Goal: Task Accomplishment & Management: Complete application form

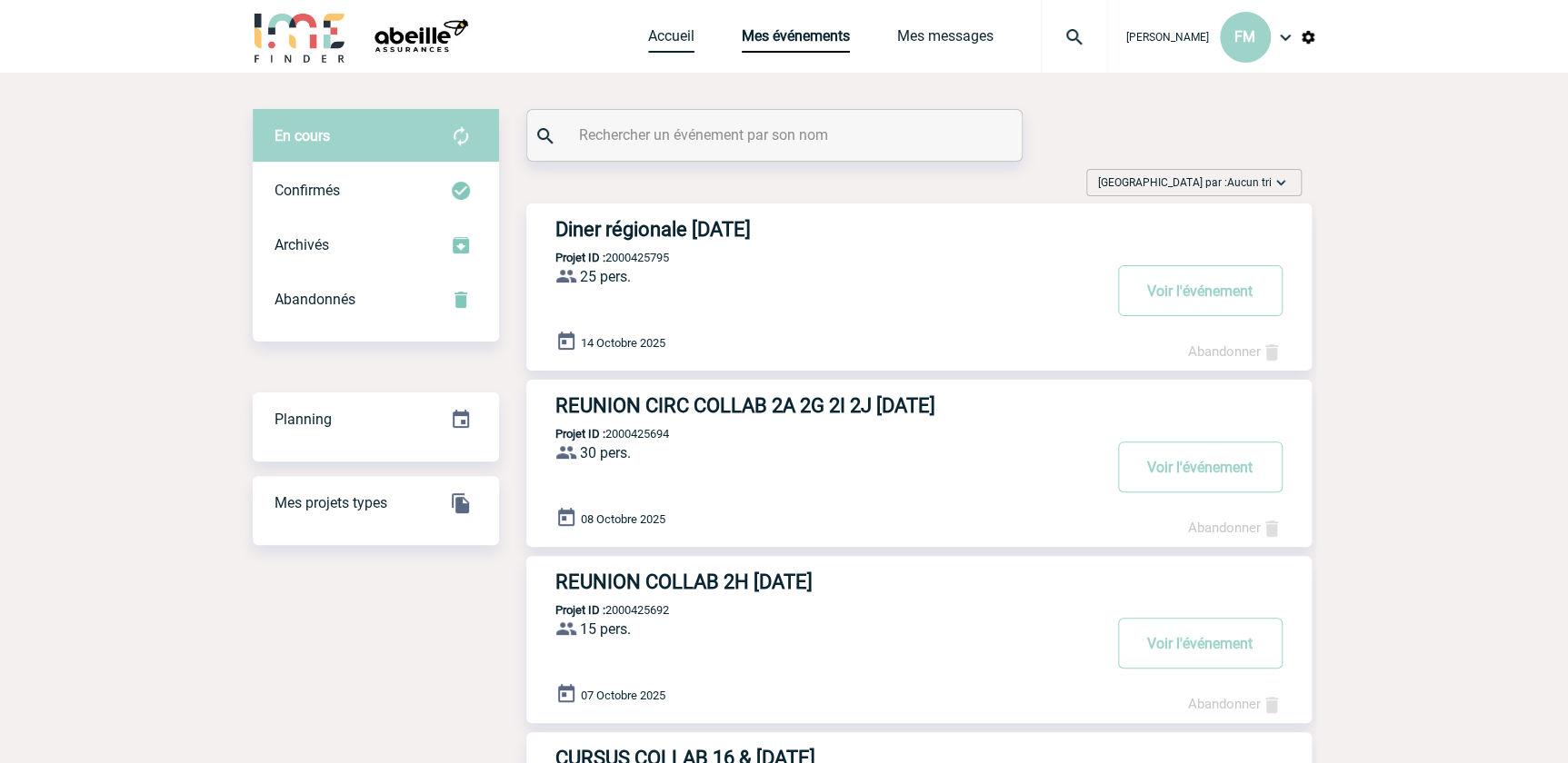
click at [666, 29] on link "Accueil" at bounding box center [671, 40] width 46 height 25
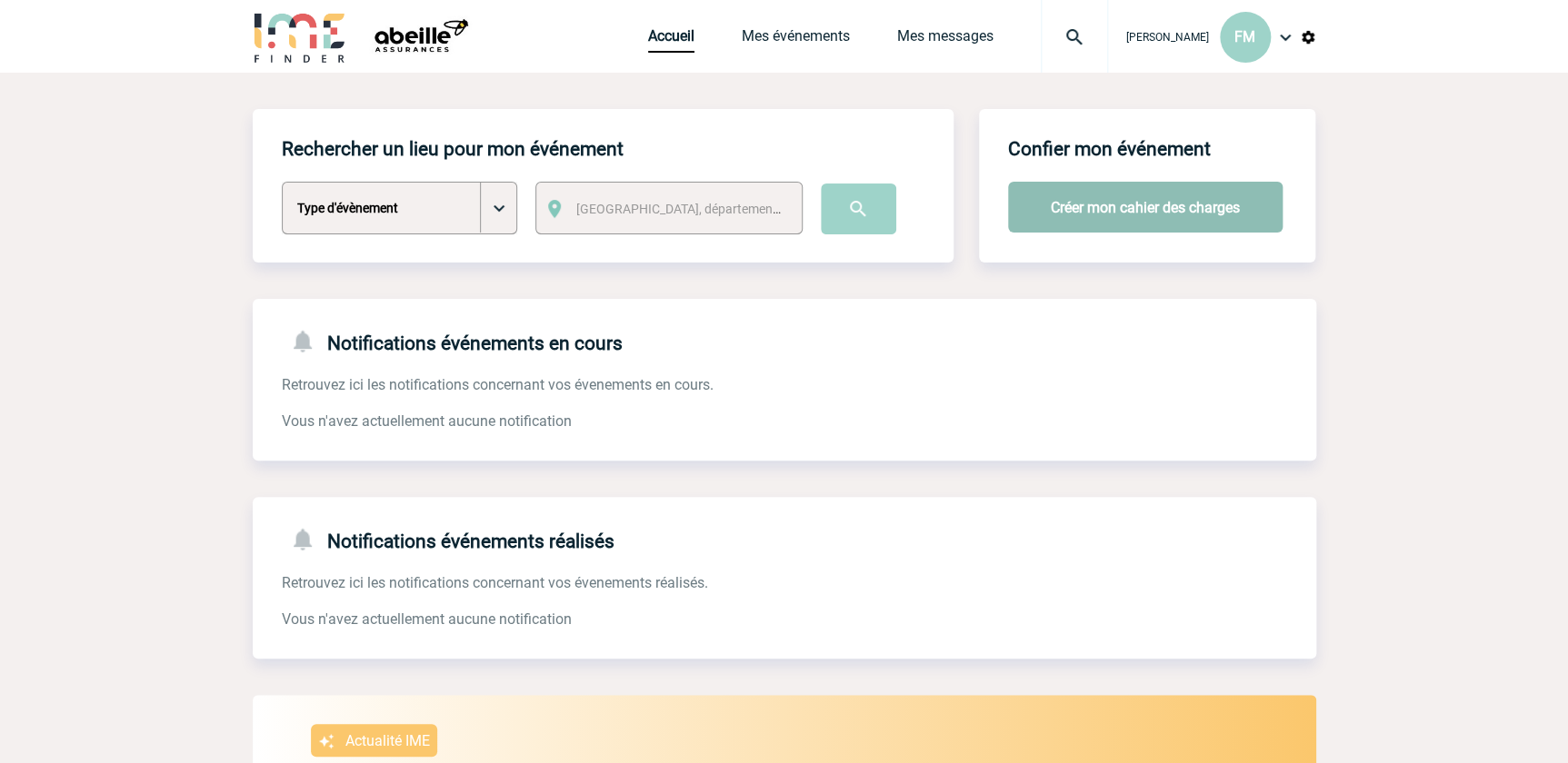
click at [1086, 205] on button "Créer mon cahier des charges" at bounding box center [1145, 207] width 275 height 51
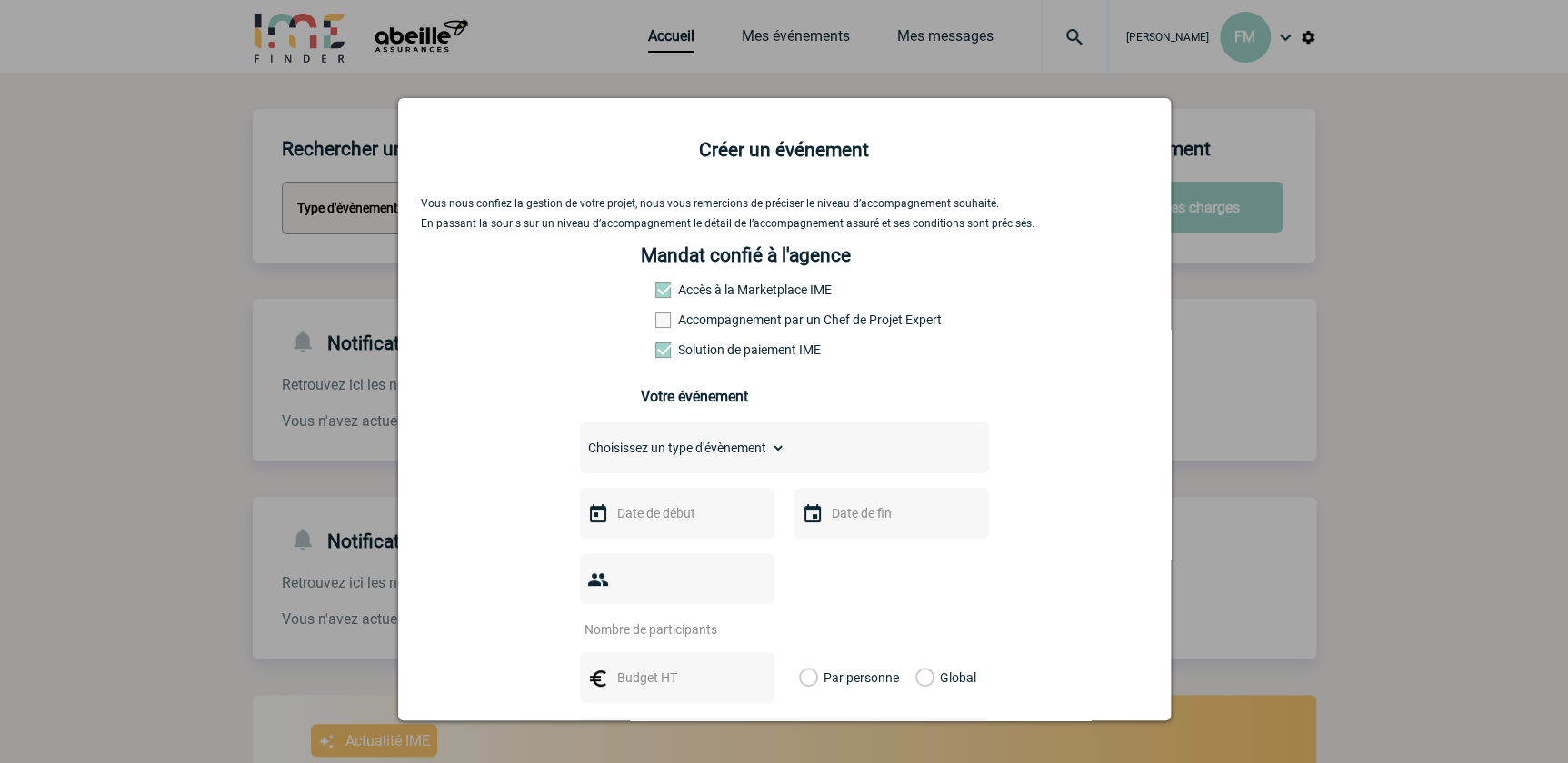
click at [693, 448] on select "Choisissez un type d'évènement Séminaire avec nuitée Séminaire sans nuitée Repa…" at bounding box center [682, 448] width 205 height 25
select select "3"
click at [580, 441] on select "Choisissez un type d'évènement Séminaire avec nuitée Séminaire sans nuitée Repa…" at bounding box center [682, 448] width 205 height 25
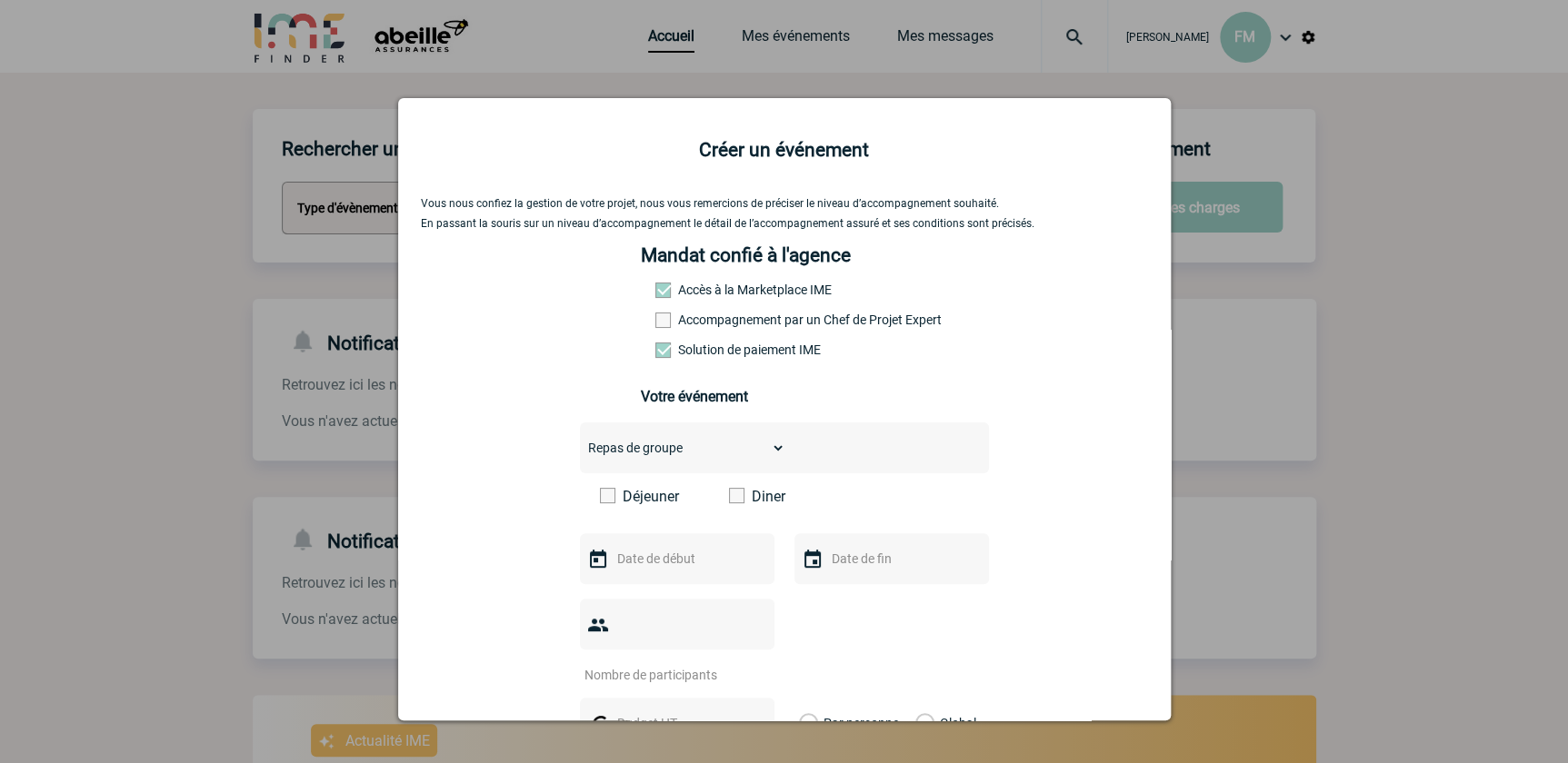
drag, startPoint x: 600, startPoint y: 500, endPoint x: 609, endPoint y: 552, distance: 52.8
click at [601, 500] on span at bounding box center [608, 496] width 15 height 15
click at [0, 0] on input "Déjeuner" at bounding box center [0, 0] width 0 height 0
click at [650, 569] on input "text" at bounding box center [675, 558] width 125 height 24
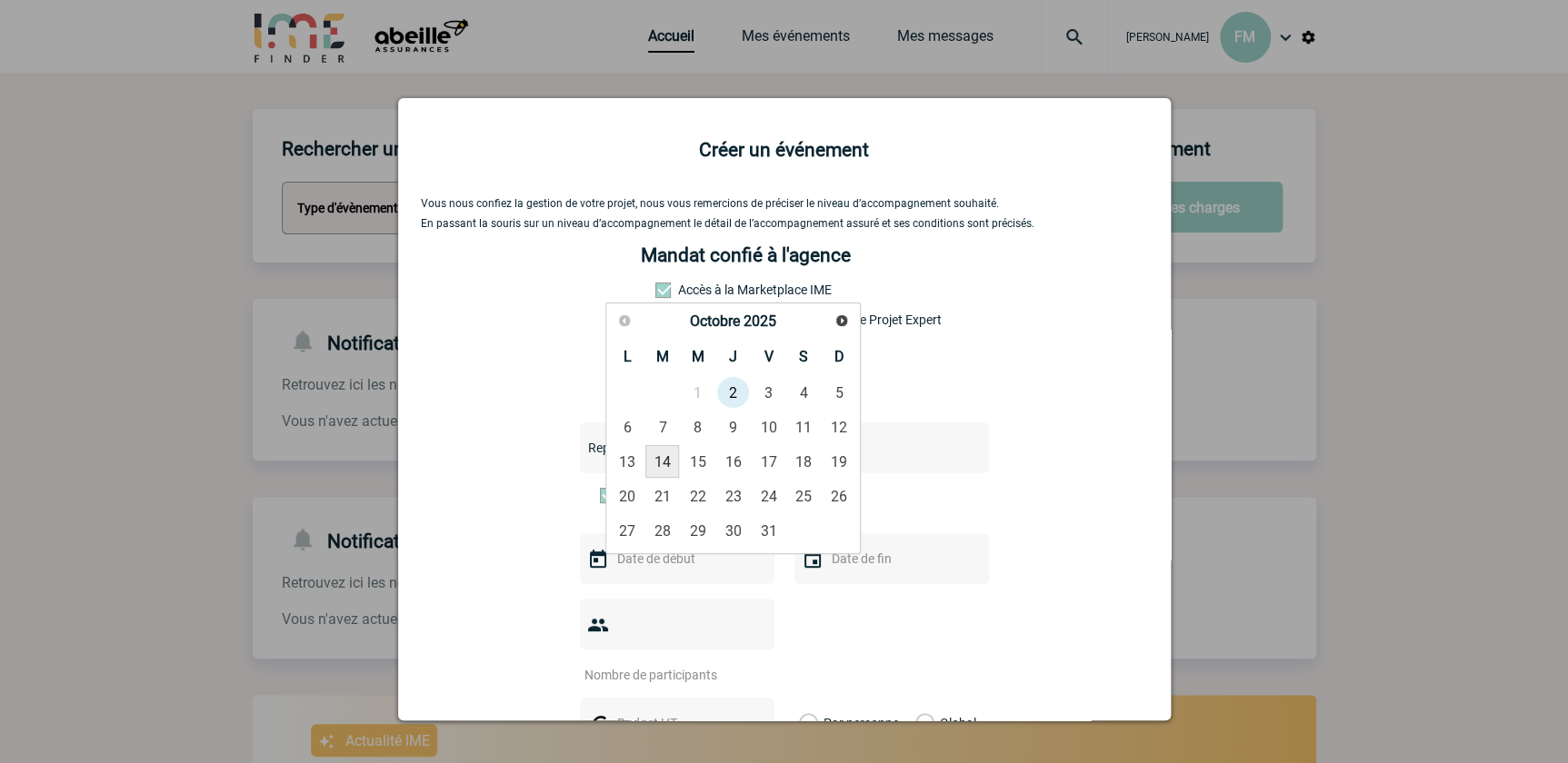
click at [663, 450] on link "14" at bounding box center [663, 461] width 34 height 33
type input "14-10-2025"
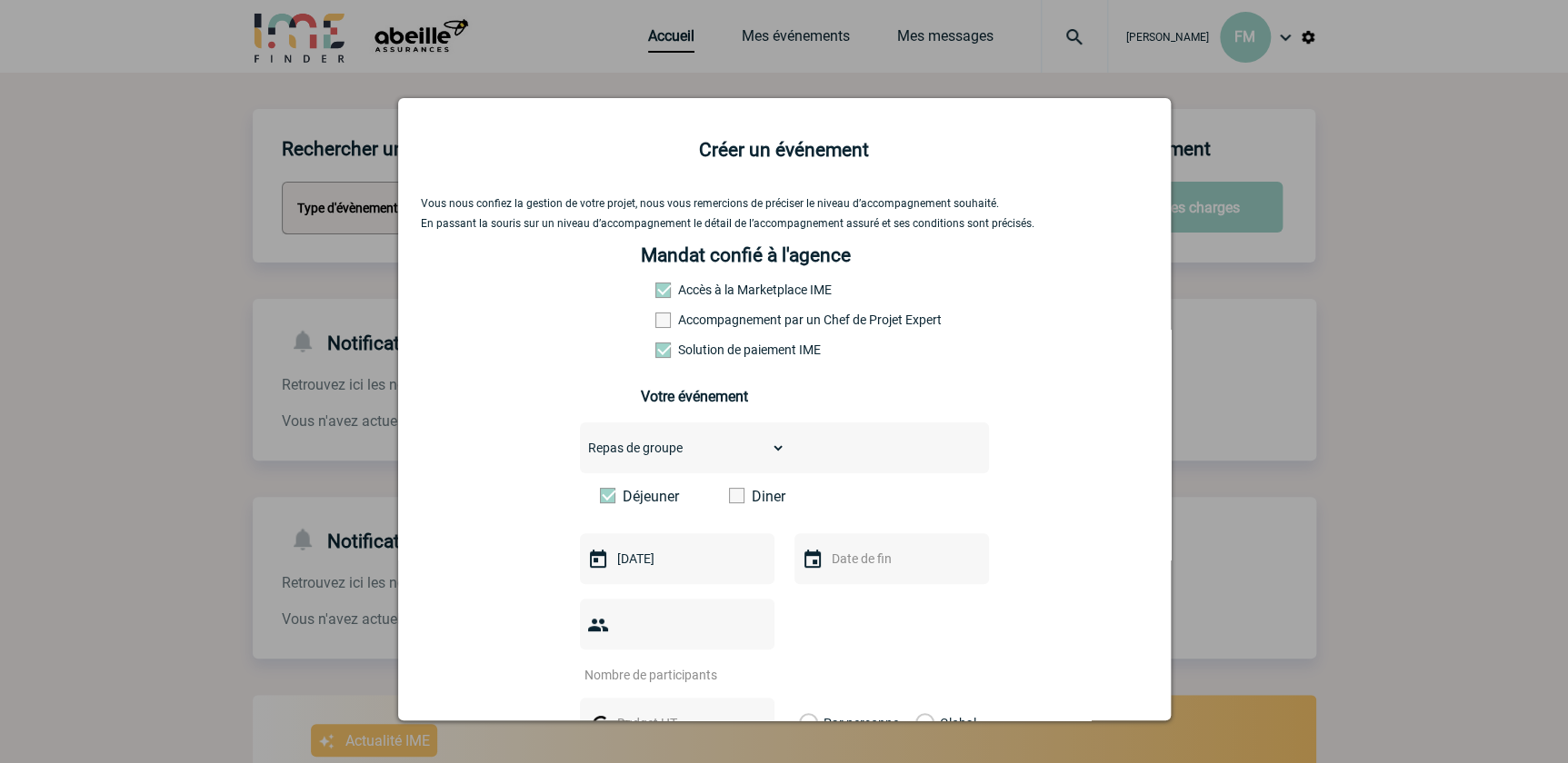
click at [864, 571] on input "text" at bounding box center [889, 558] width 125 height 24
drag, startPoint x: 881, startPoint y: 464, endPoint x: 704, endPoint y: 568, distance: 205.3
click at [881, 465] on link "14" at bounding box center [877, 461] width 34 height 33
type input "14-10-2025"
click at [662, 663] on input "number" at bounding box center [665, 675] width 171 height 24
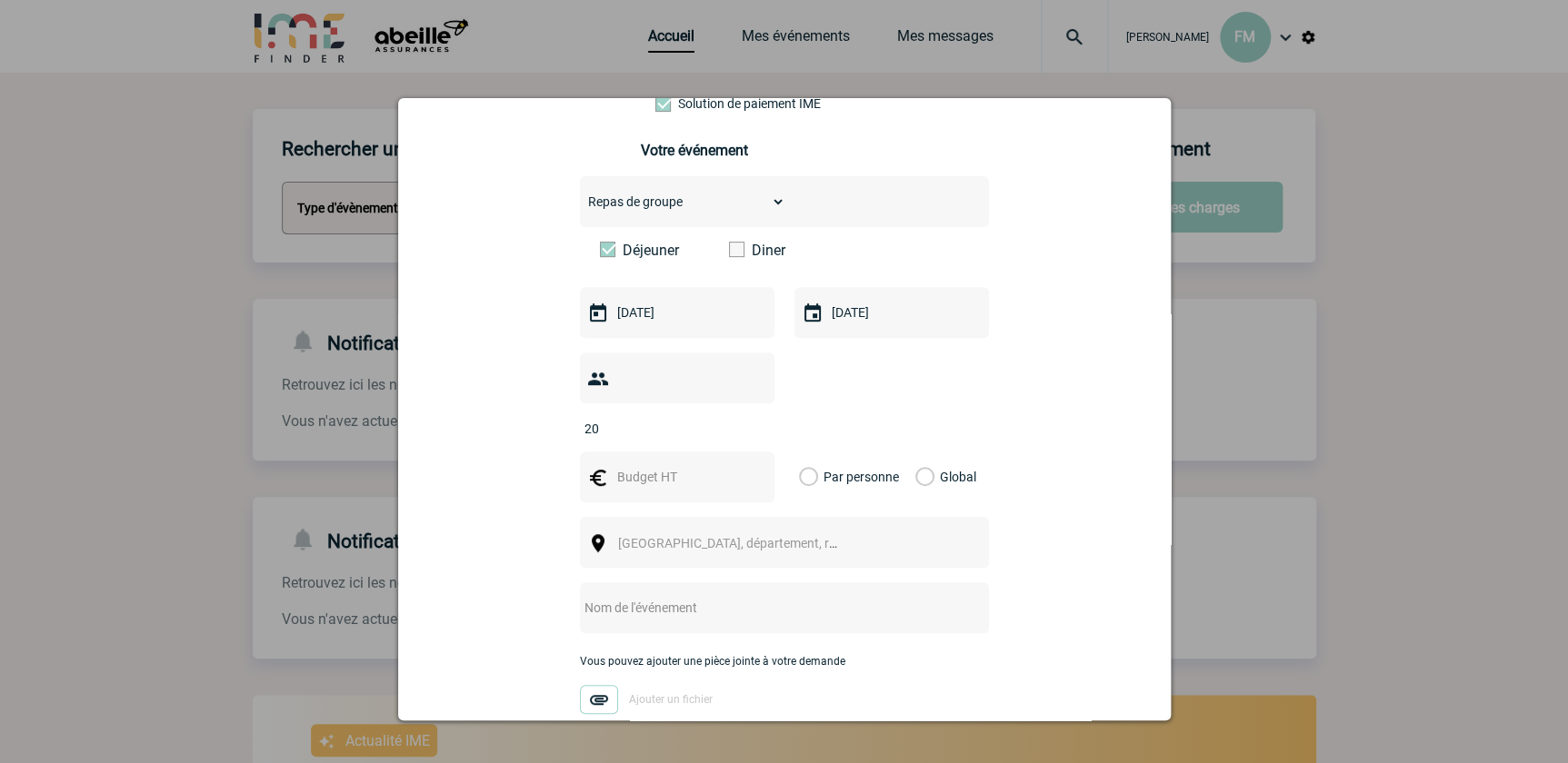
scroll to position [247, 0]
type input "20"
click at [646, 465] on input "text" at bounding box center [675, 476] width 125 height 24
type input "30"
drag, startPoint x: 802, startPoint y: 440, endPoint x: 735, endPoint y: 490, distance: 83.6
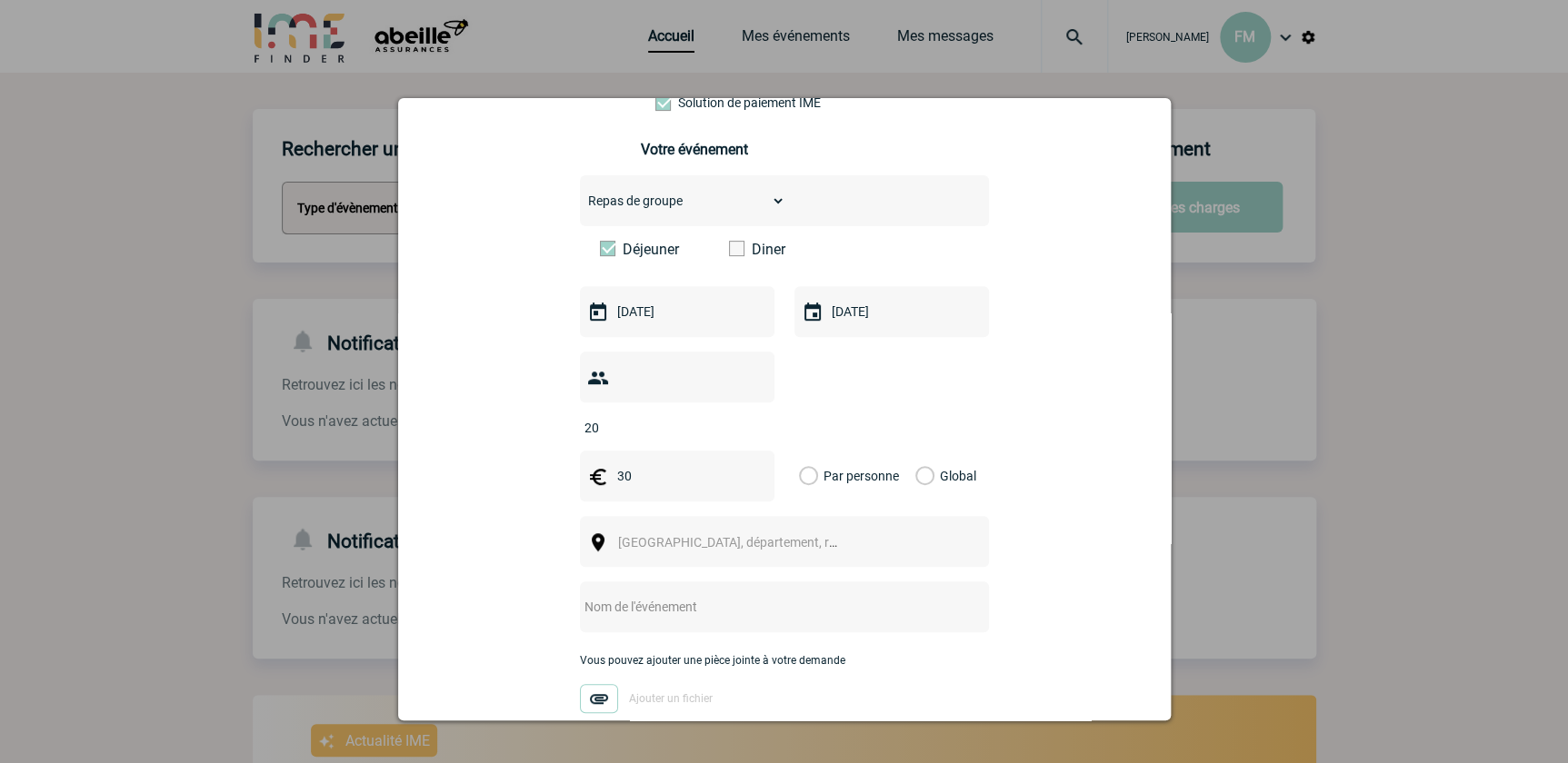
click at [800, 451] on label "Par personne" at bounding box center [808, 476] width 20 height 51
click at [0, 0] on input "Par personne" at bounding box center [0, 0] width 0 height 0
click at [679, 535] on span "Ville, département, région..." at bounding box center [744, 542] width 253 height 14
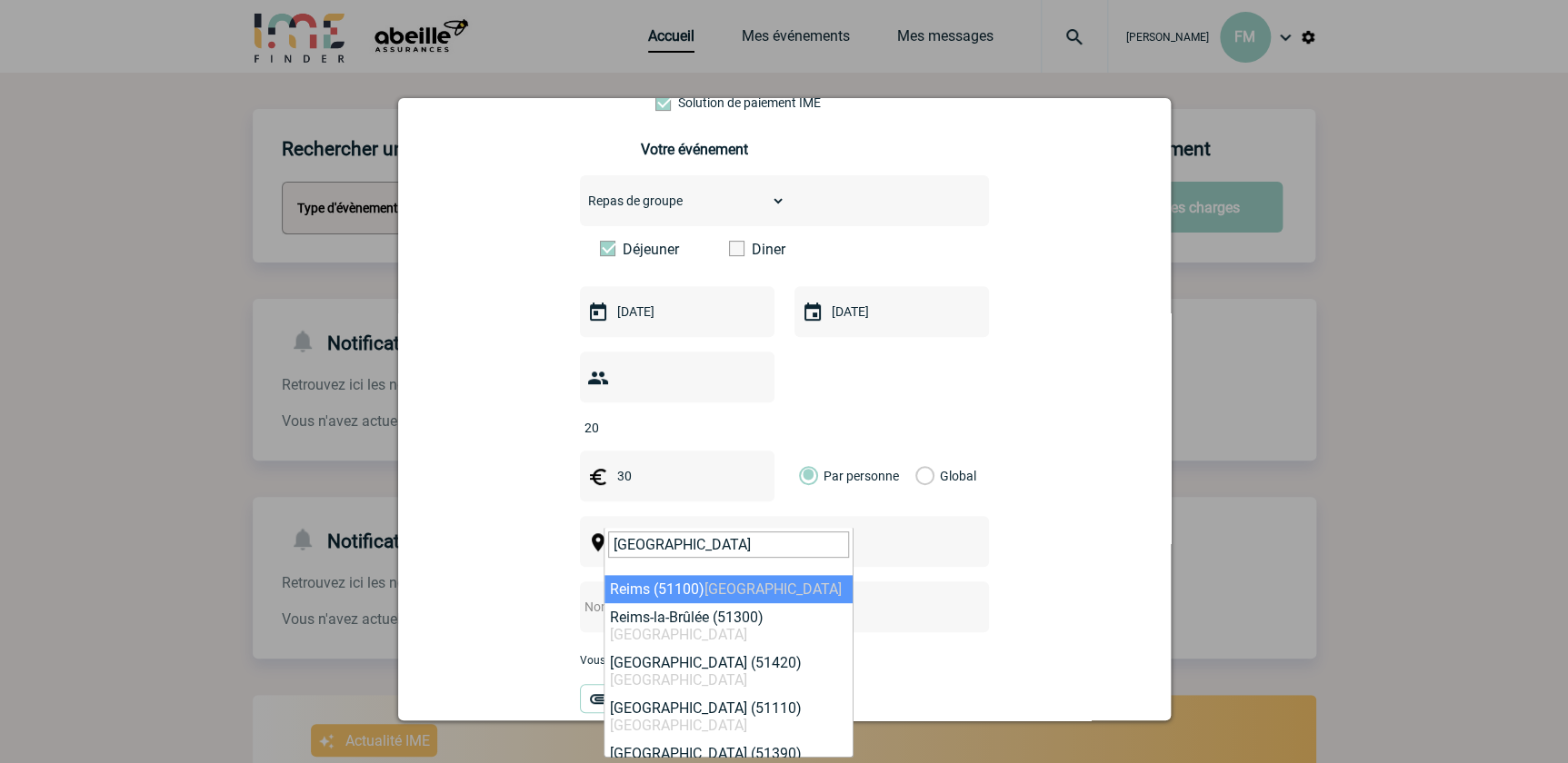
type input "reims"
drag, startPoint x: 715, startPoint y: 581, endPoint x: 702, endPoint y: 577, distance: 13.6
select select "20825"
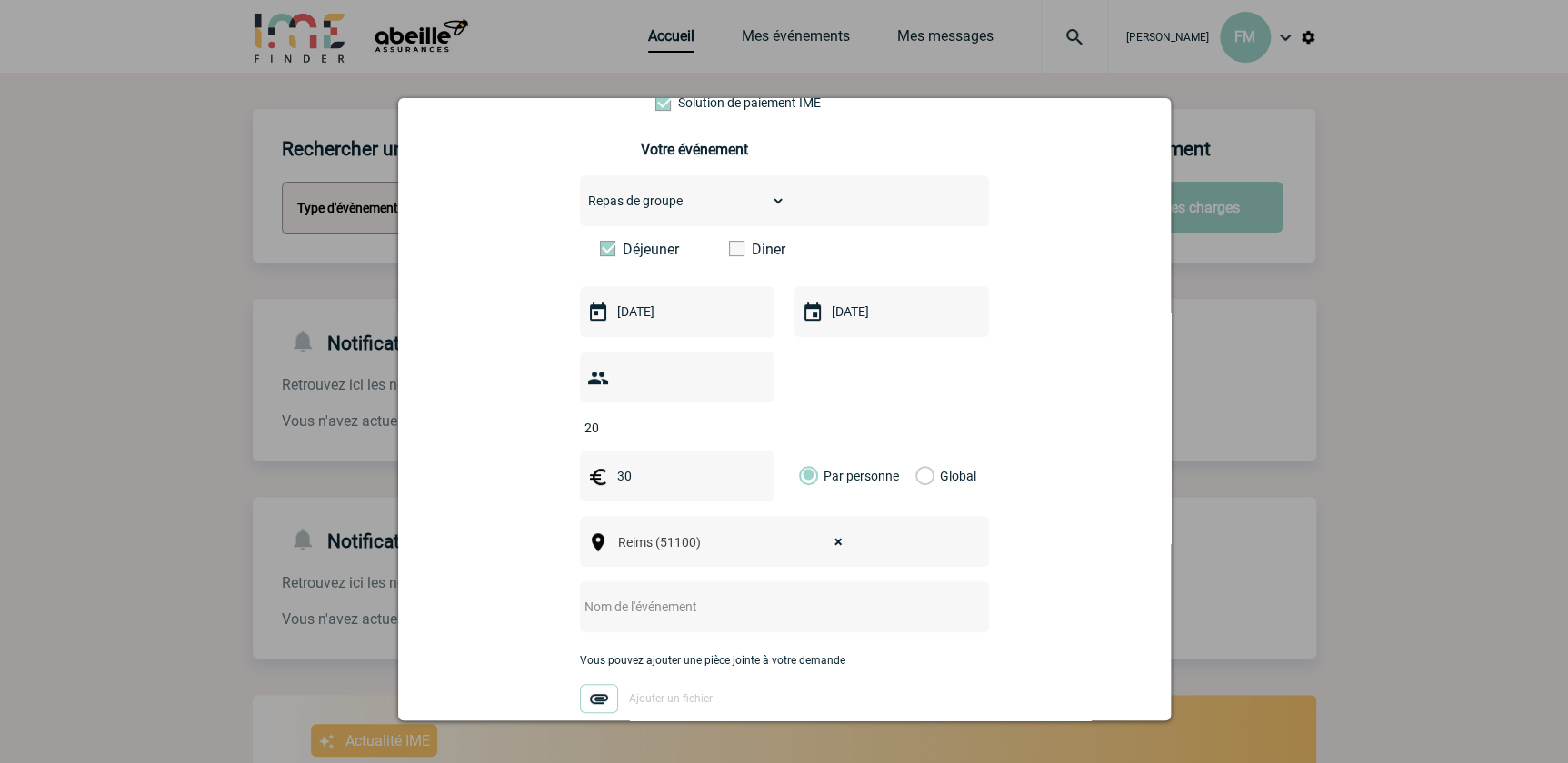
click at [695, 596] on input "text" at bounding box center [760, 607] width 360 height 24
type input "r"
type input "c"
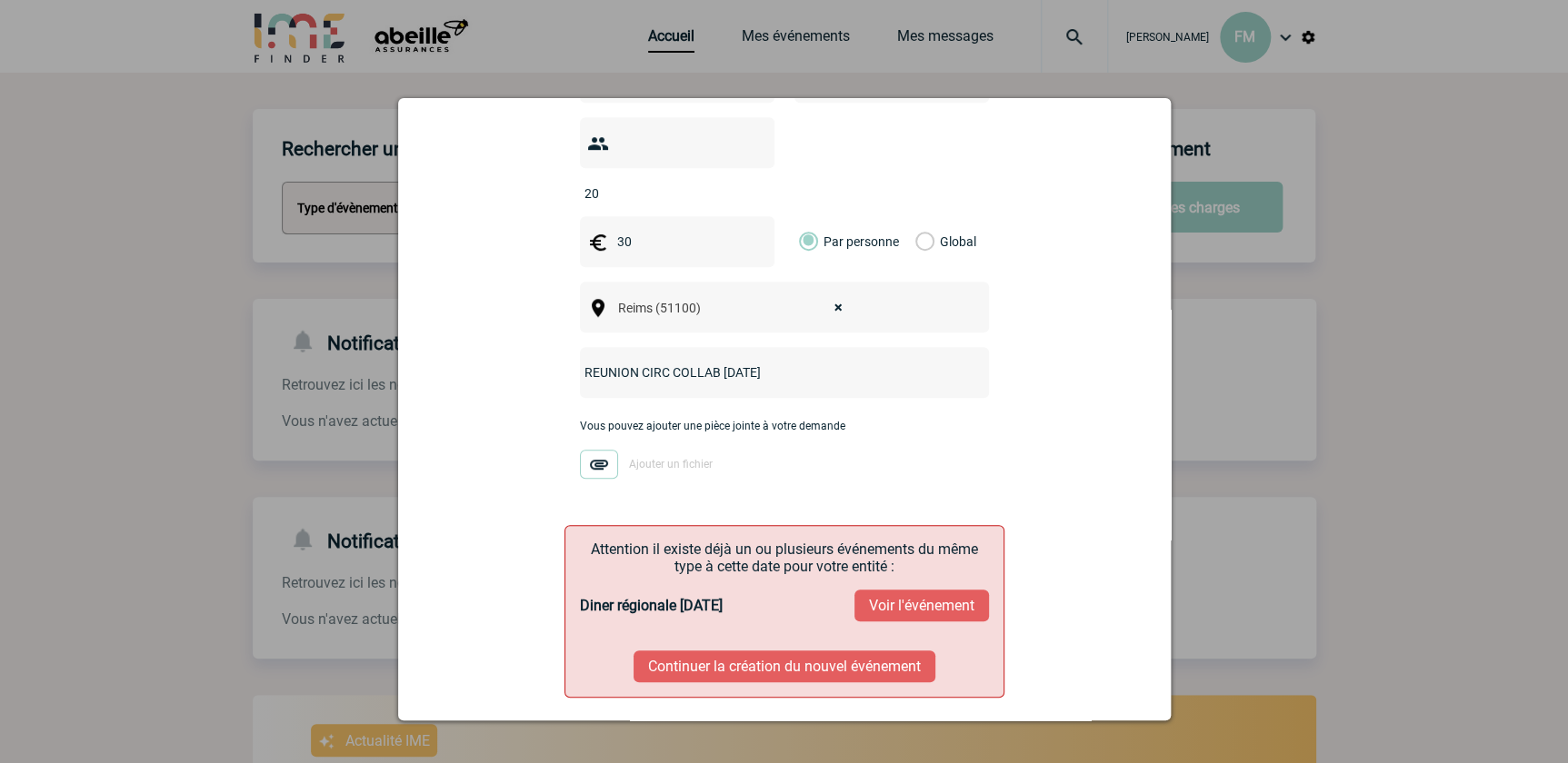
scroll to position [489, 0]
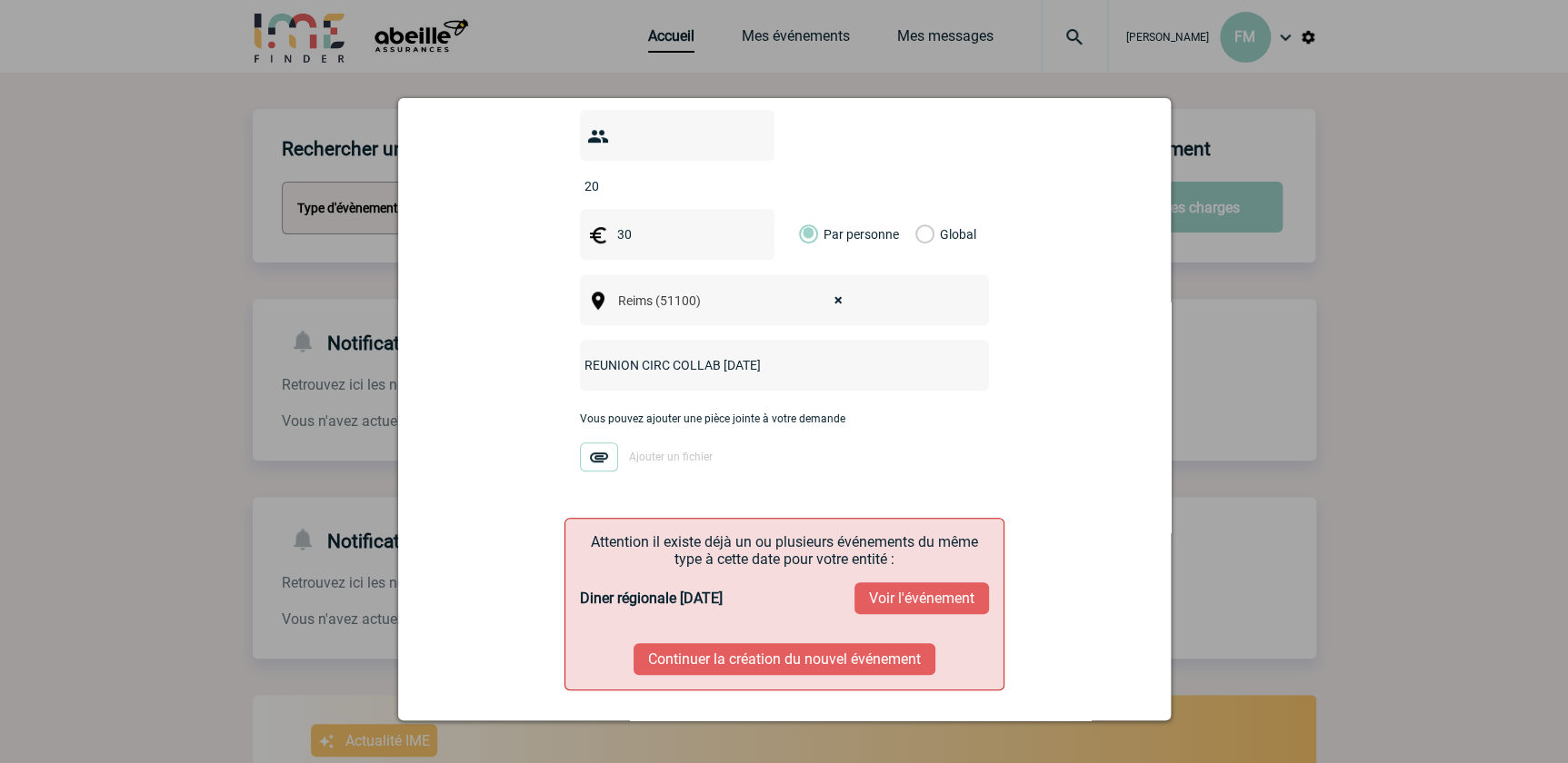
type input "REUNION CIRC COLLAB 14/10/2025"
click at [809, 644] on button "Continuer la création du nouvel événement" at bounding box center [784, 660] width 302 height 32
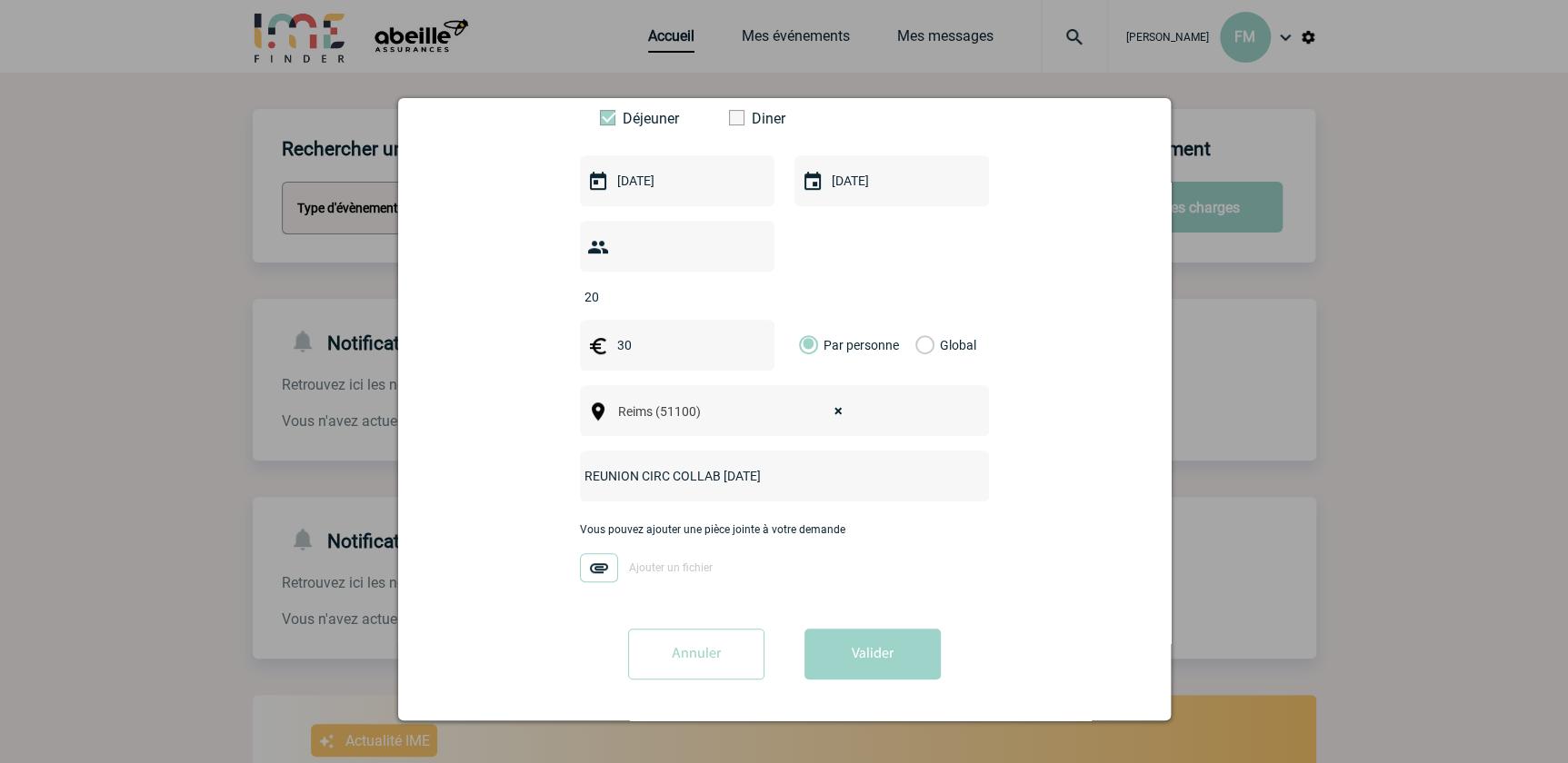
scroll to position [351, 0]
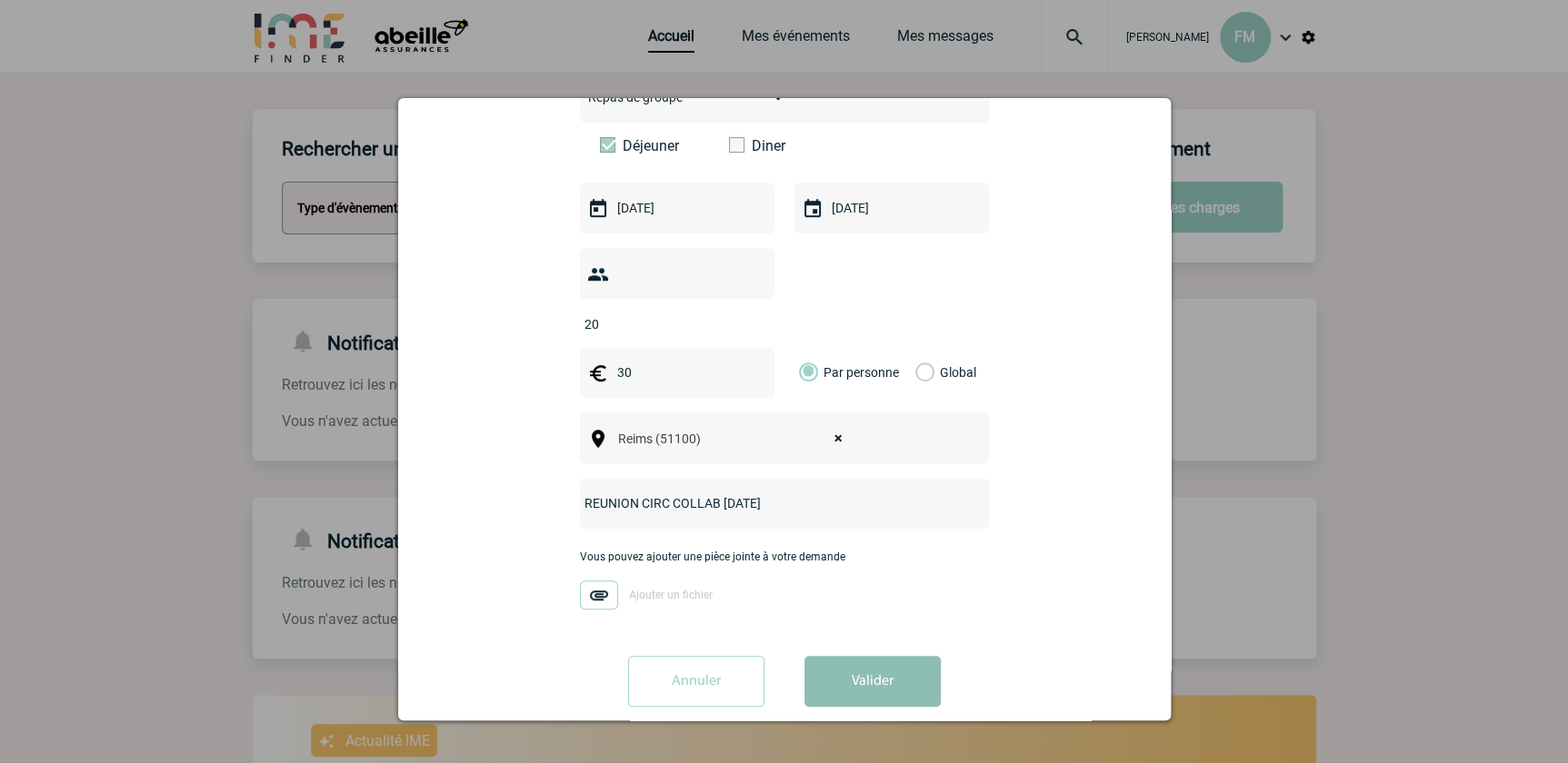
click at [873, 656] on button "Valider" at bounding box center [872, 681] width 136 height 51
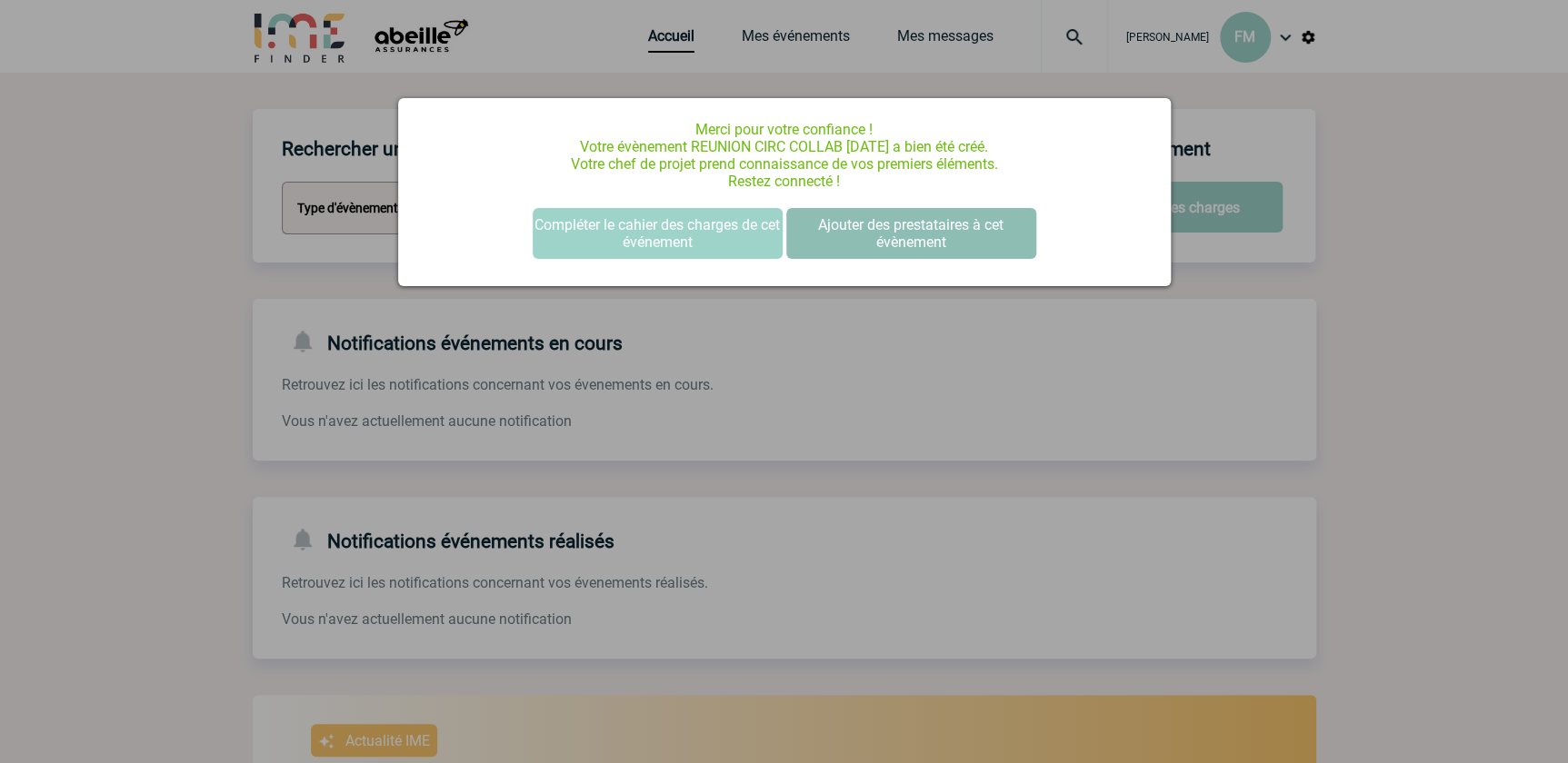
click at [936, 227] on button "Ajouter des prestataires à cet évènement" at bounding box center [912, 233] width 250 height 51
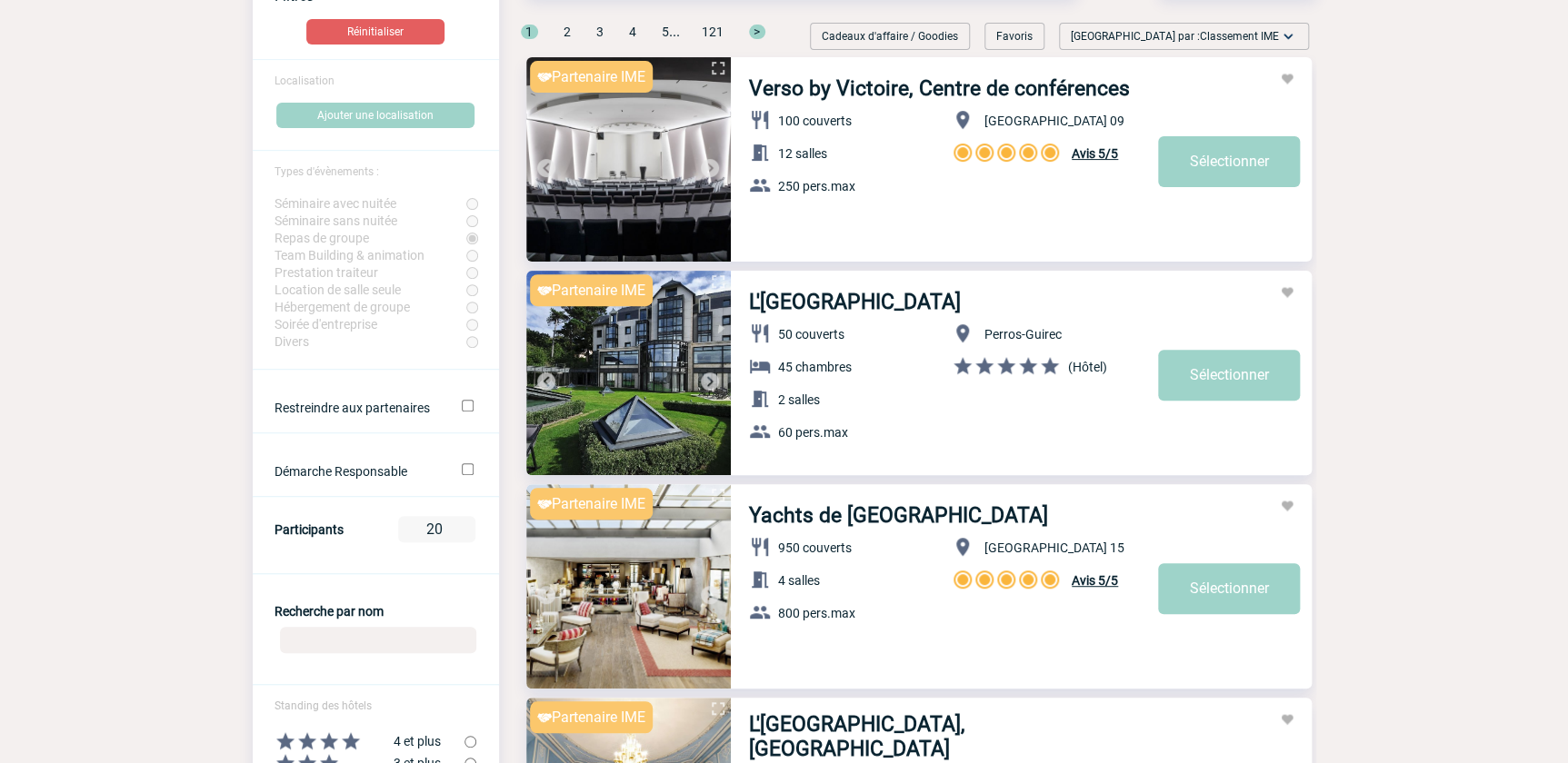
scroll to position [413, 0]
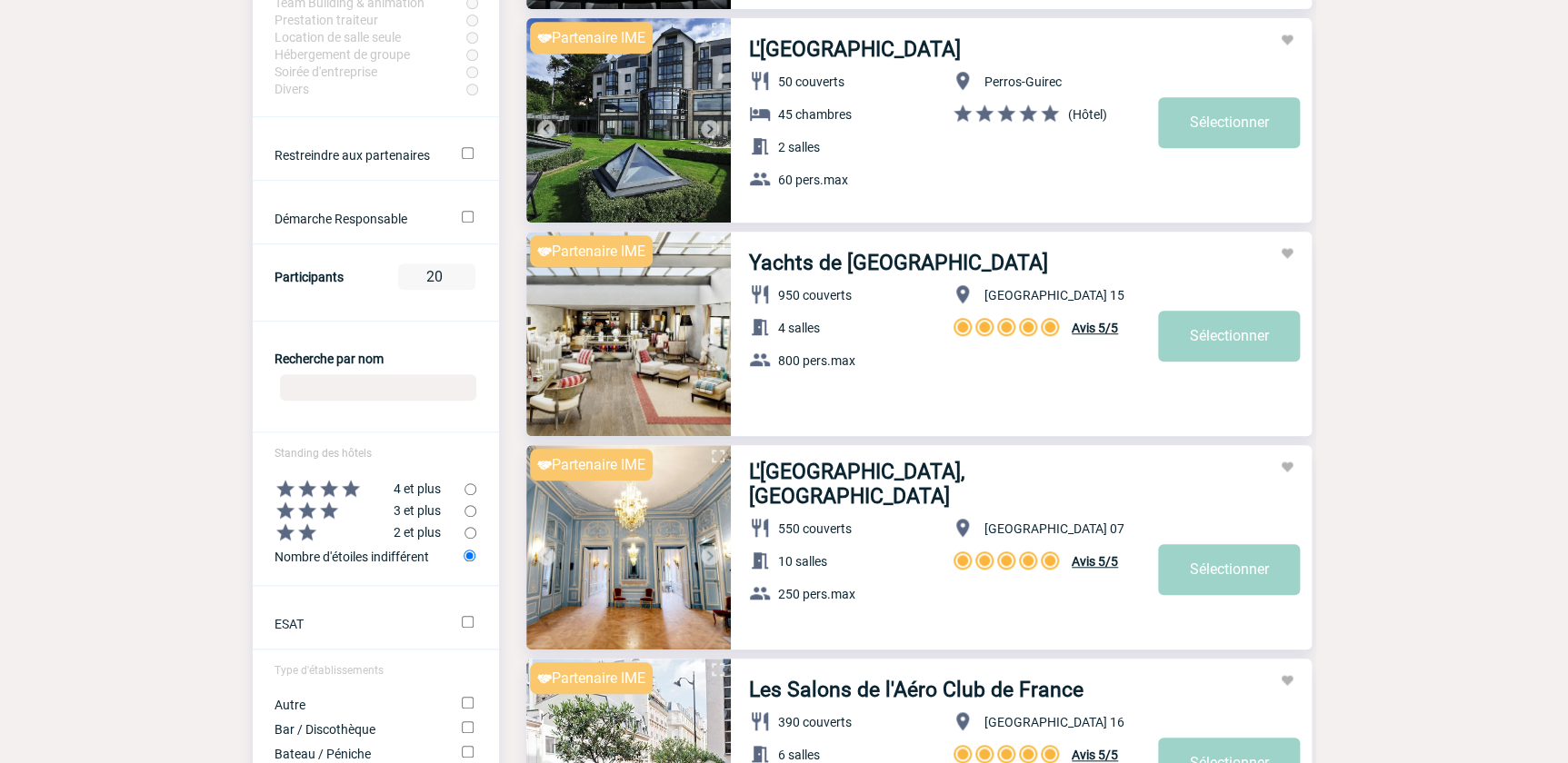
click at [348, 392] on input "Recherche par nom" at bounding box center [378, 388] width 197 height 26
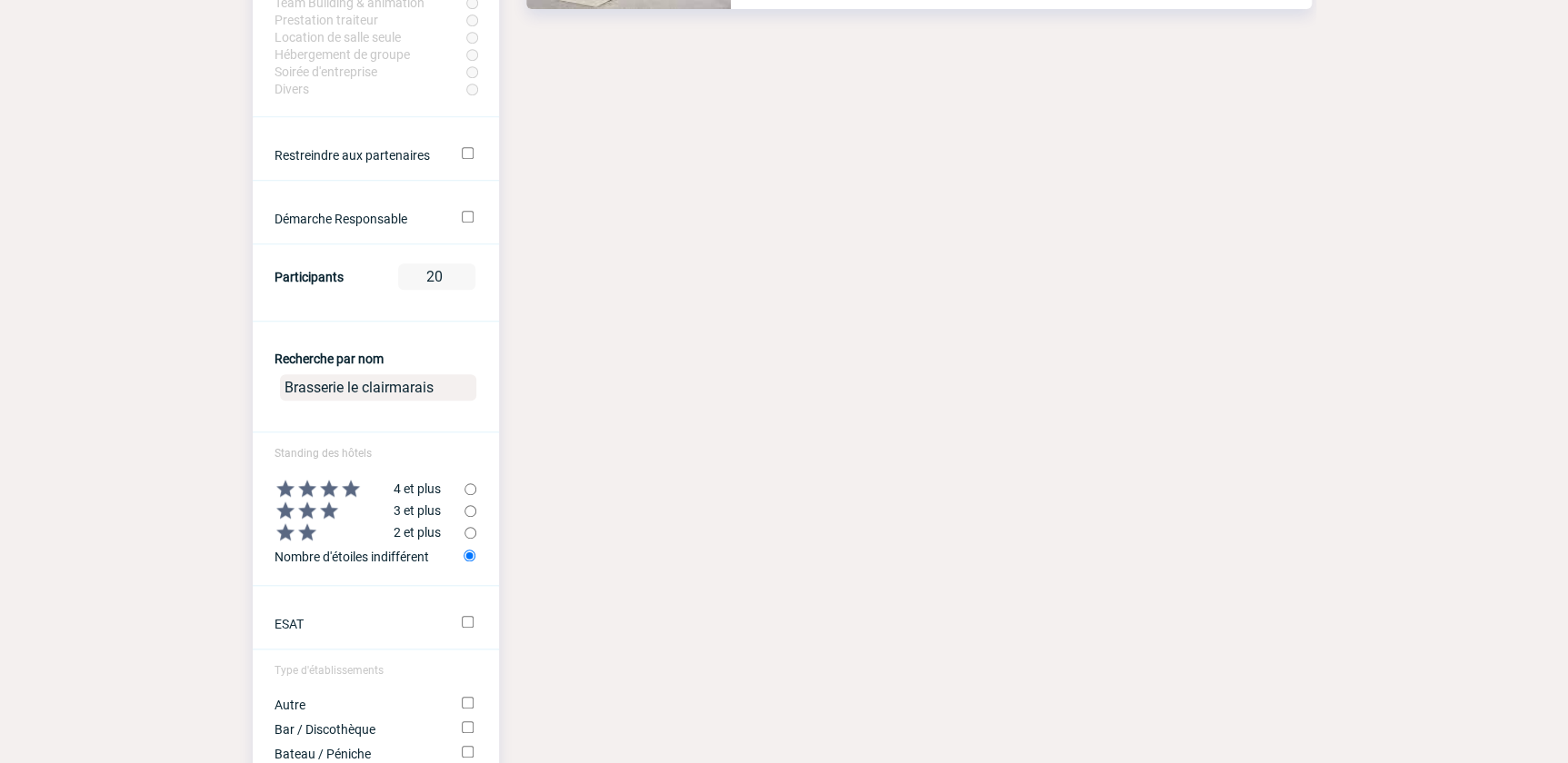
scroll to position [0, 0]
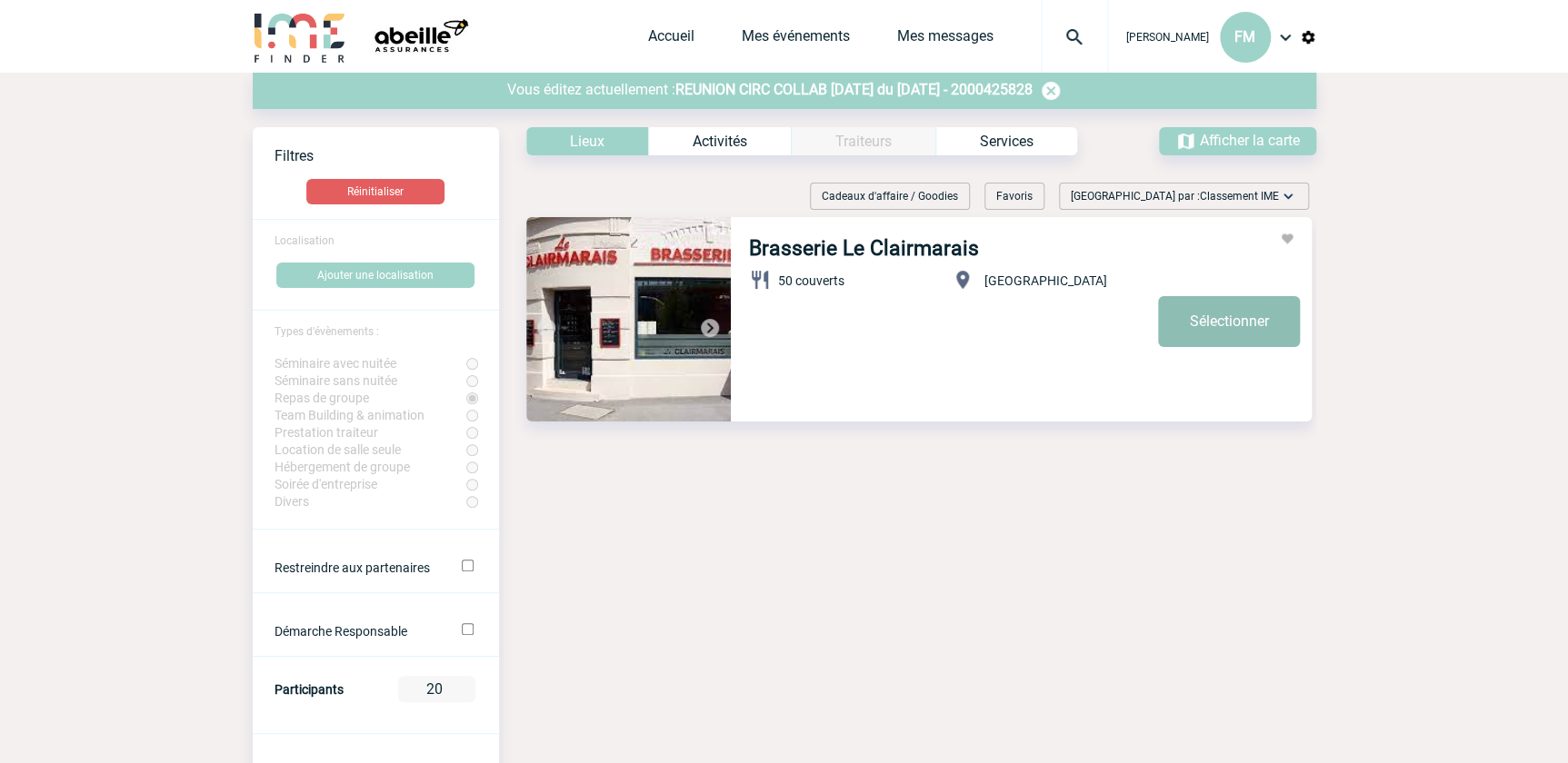
type input "Brasserie le clairmarais"
click at [1206, 317] on link "Sélectionner" at bounding box center [1229, 322] width 142 height 51
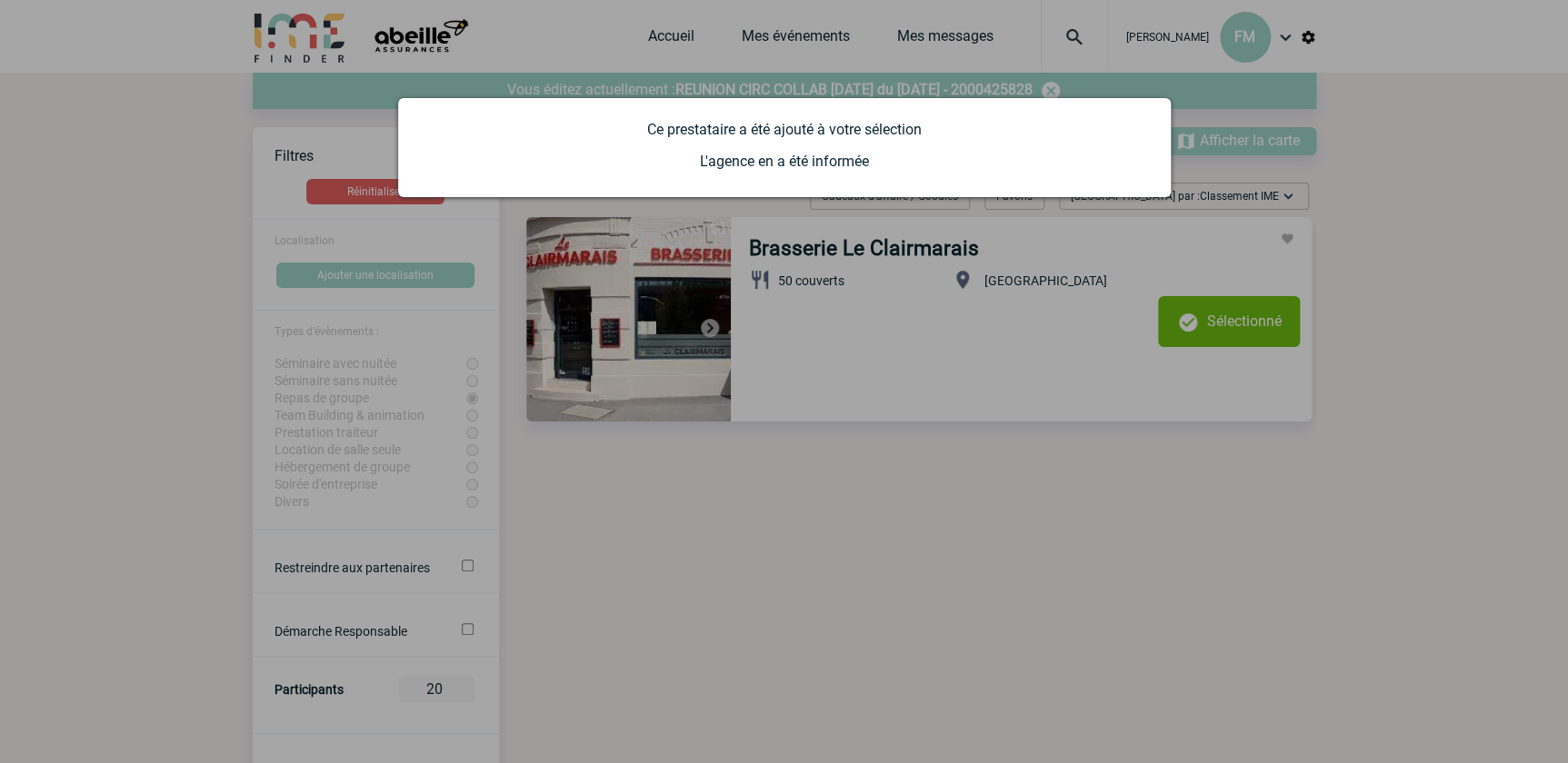
drag, startPoint x: 1407, startPoint y: 270, endPoint x: 1377, endPoint y: 247, distance: 37.8
click at [1386, 254] on div at bounding box center [784, 381] width 1568 height 763
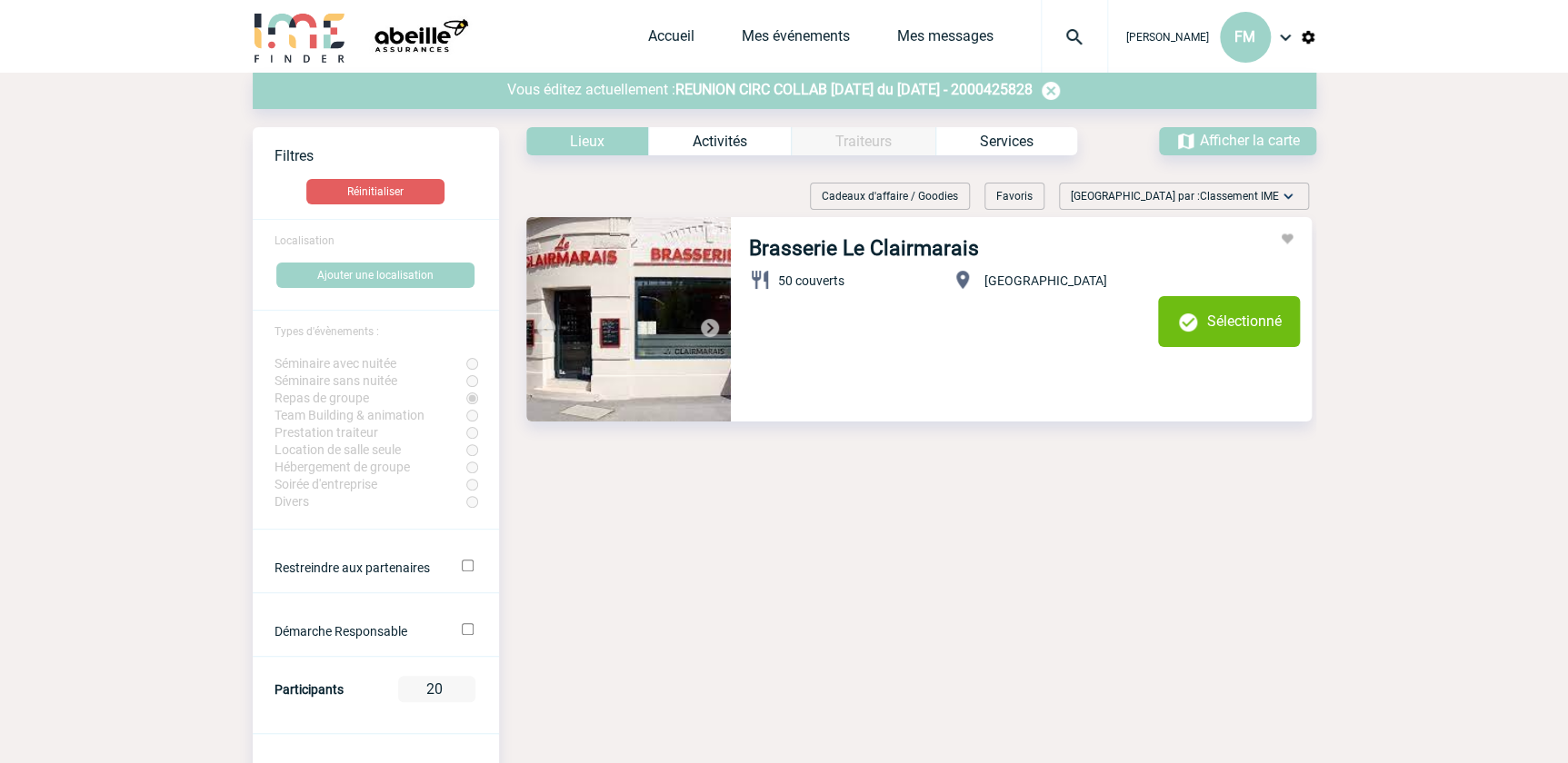
click at [1062, 91] on img at bounding box center [1050, 90] width 22 height 22
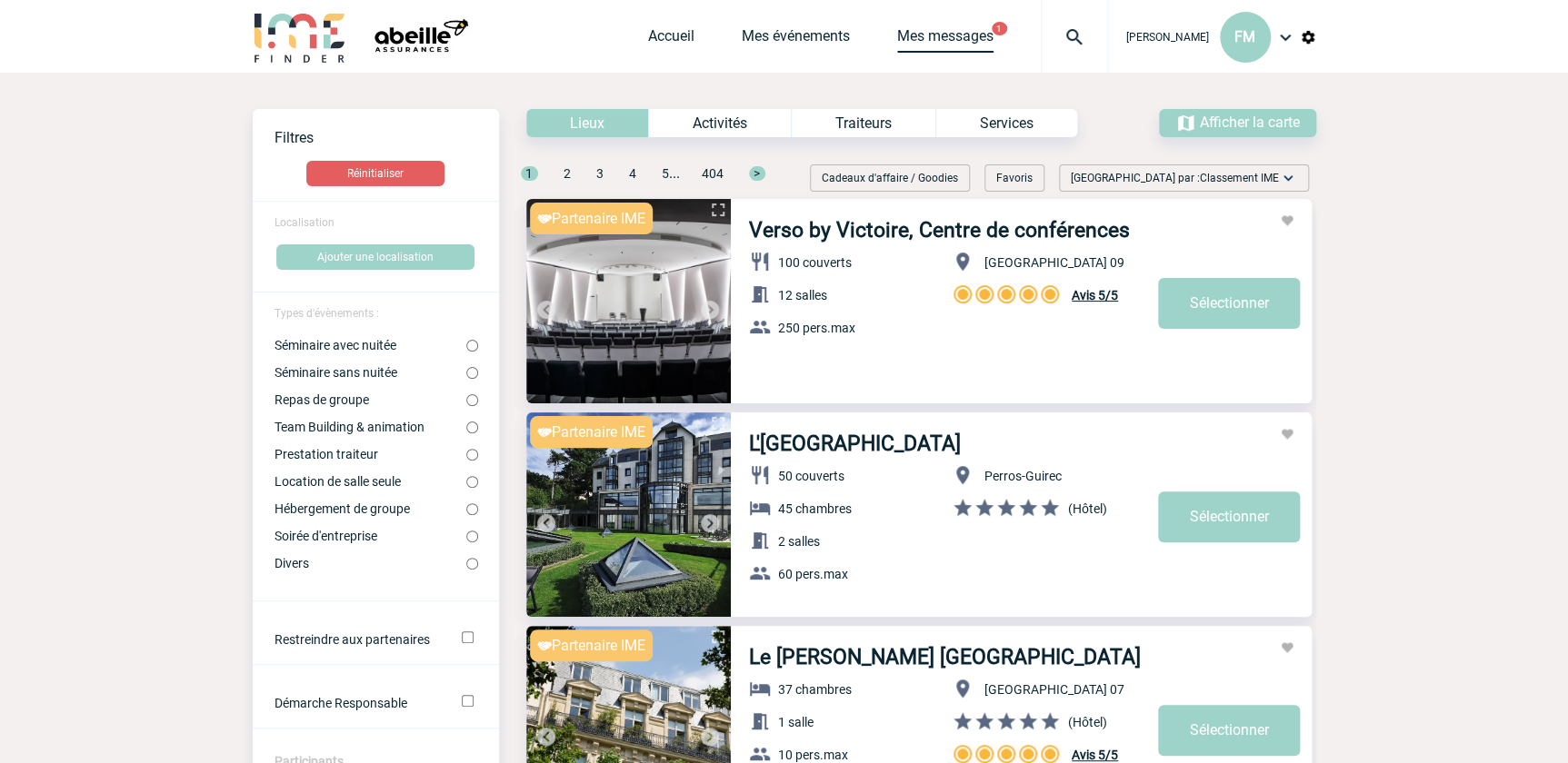
drag, startPoint x: 920, startPoint y: 37, endPoint x: 866, endPoint y: 28, distance: 54.7
click at [920, 37] on link "Mes messages" at bounding box center [945, 40] width 96 height 25
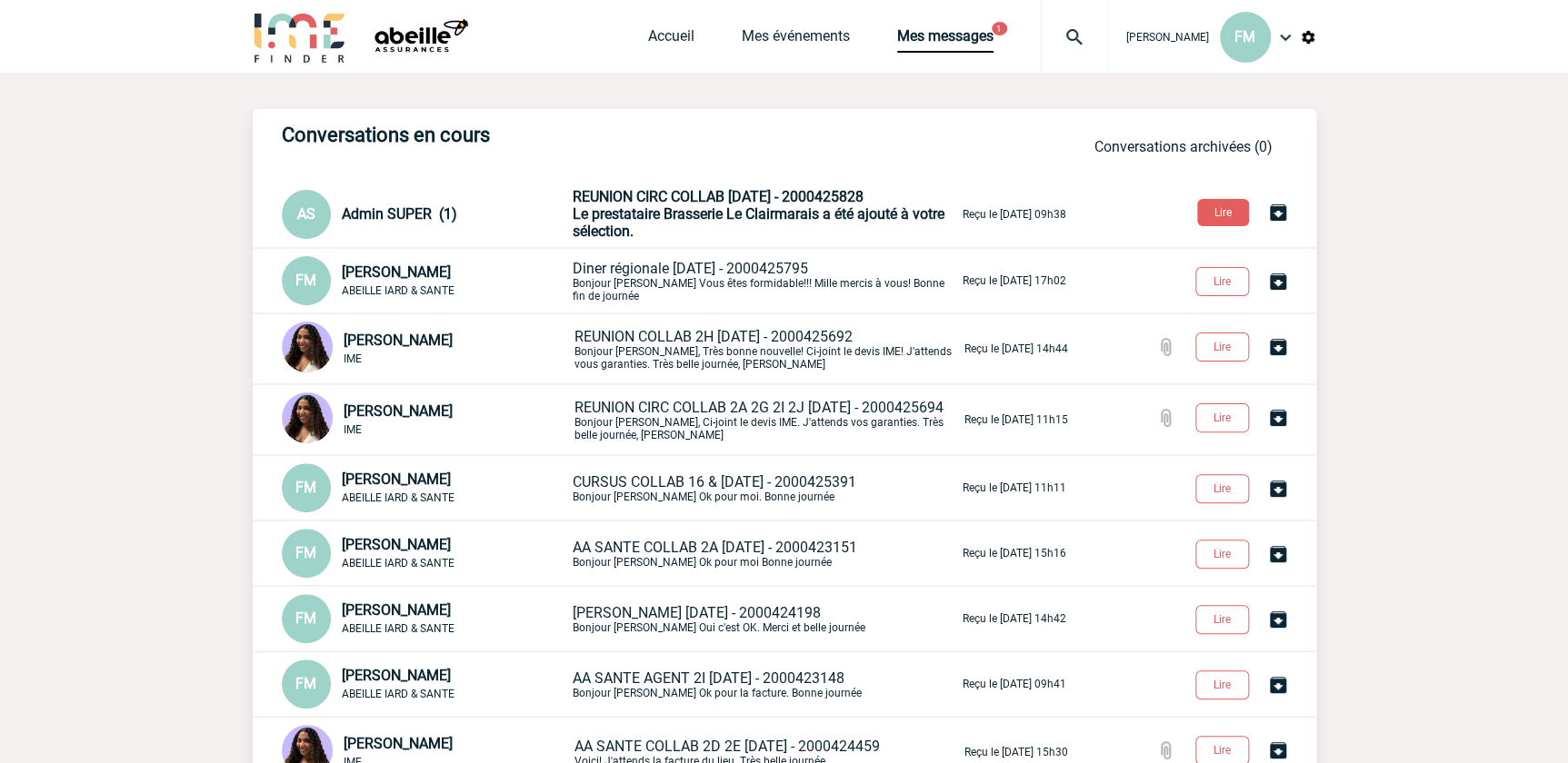
click at [770, 199] on span "REUNION CIRC COLLAB 14/10/2025 - 2000425828" at bounding box center [718, 197] width 291 height 17
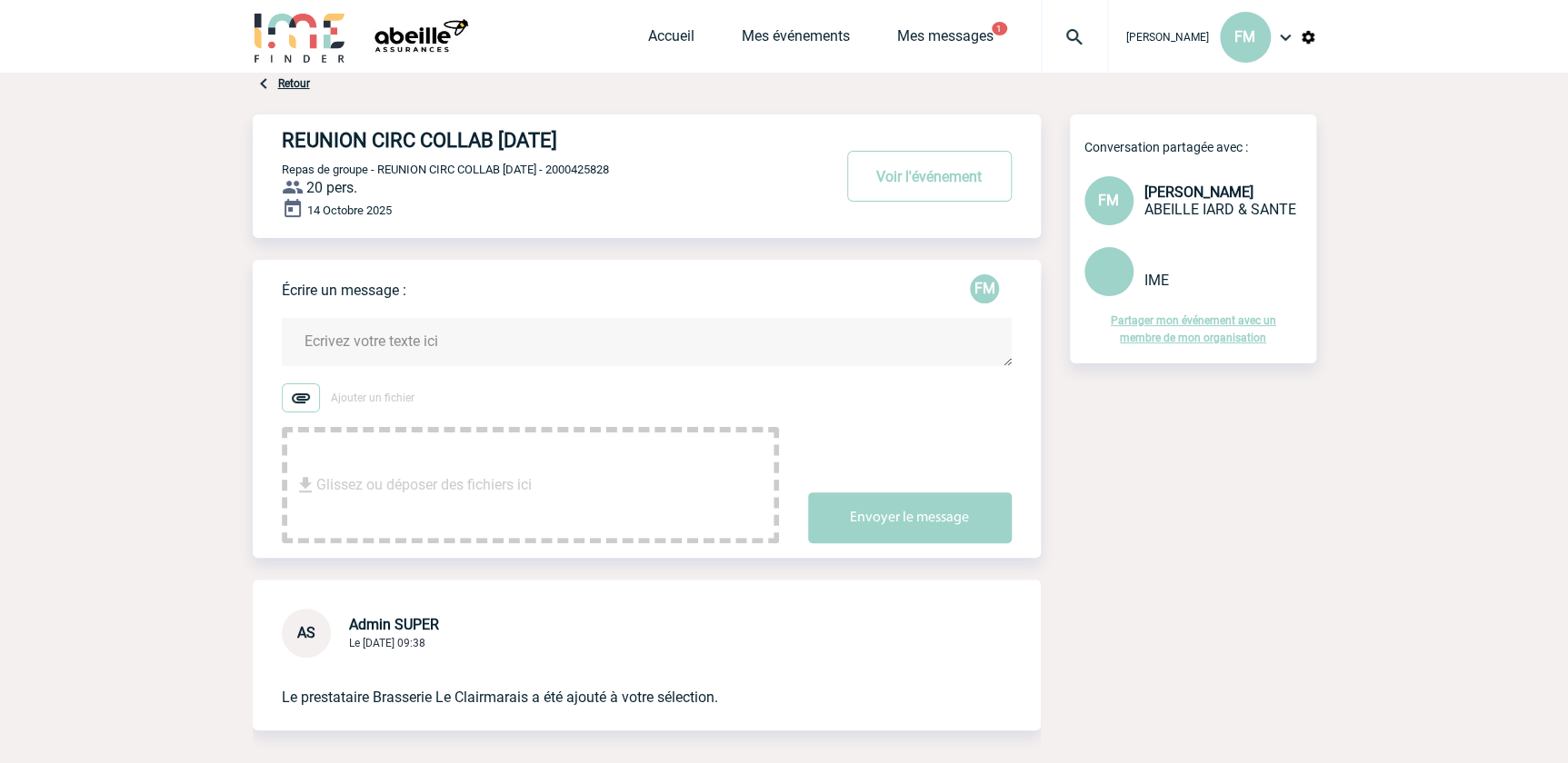
drag, startPoint x: 372, startPoint y: 331, endPoint x: 388, endPoint y: 305, distance: 30.5
click at [373, 331] on textarea at bounding box center [647, 342] width 730 height 48
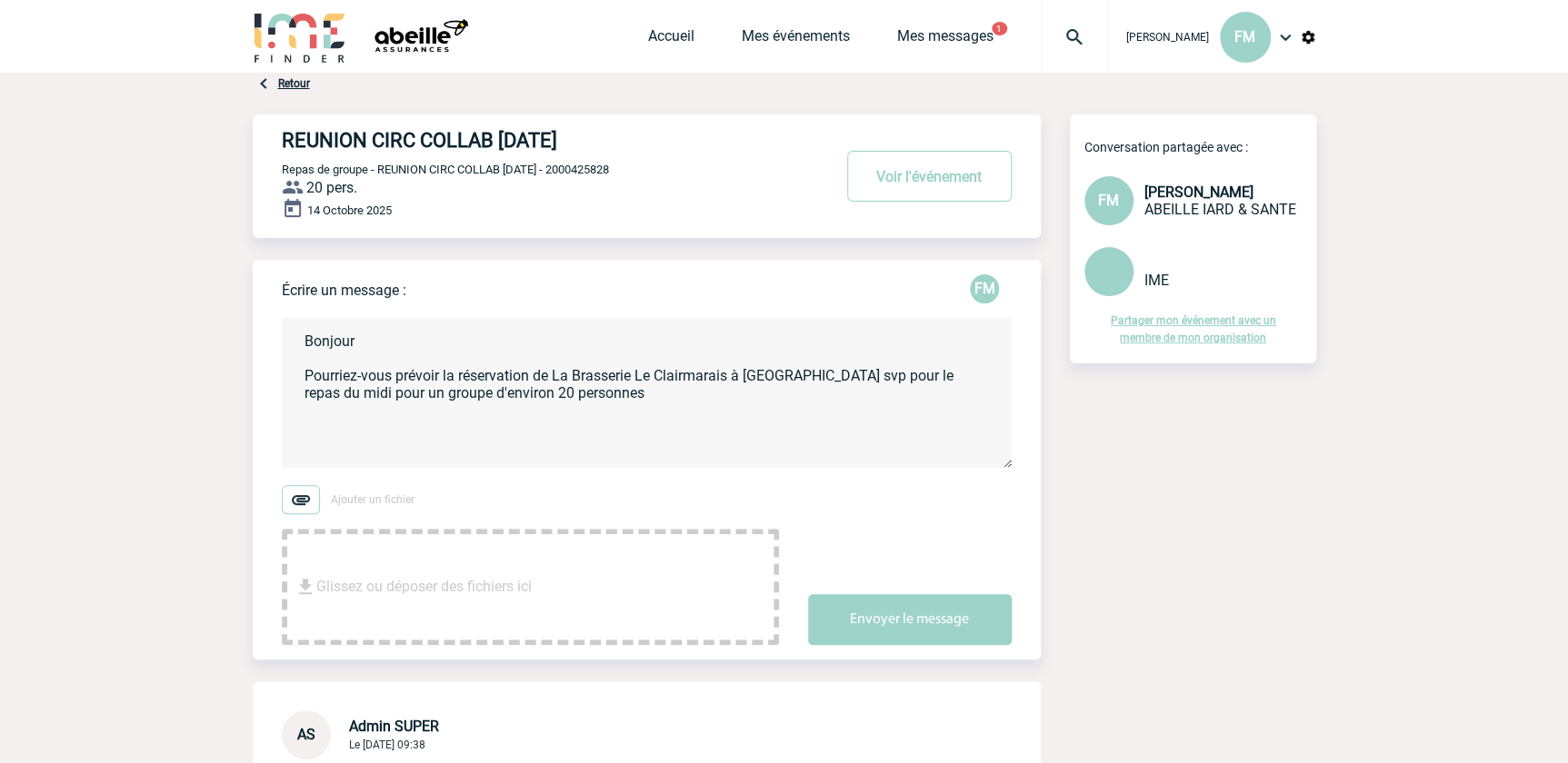
click at [750, 374] on textarea "Bonjour Pourriez-vous prévoir la réservation de La Brasserie Le Clairmarais à r…" at bounding box center [647, 392] width 730 height 150
click at [535, 395] on textarea "Bonjour Pourriez-vous prévoir la réservation de La Brasserie Le Clairmarais à R…" at bounding box center [647, 392] width 730 height 150
click at [388, 424] on textarea "Bonjour Pourriez-vous prévoir la réservation de La Brasserie Le Clairmarais à R…" at bounding box center [647, 392] width 730 height 150
drag, startPoint x: 568, startPoint y: 429, endPoint x: 595, endPoint y: 380, distance: 55.9
click at [568, 428] on textarea "Bonjour Pourriez-vous prévoir la réservation de La Brasserie Le Clairmarais à R…" at bounding box center [647, 392] width 730 height 150
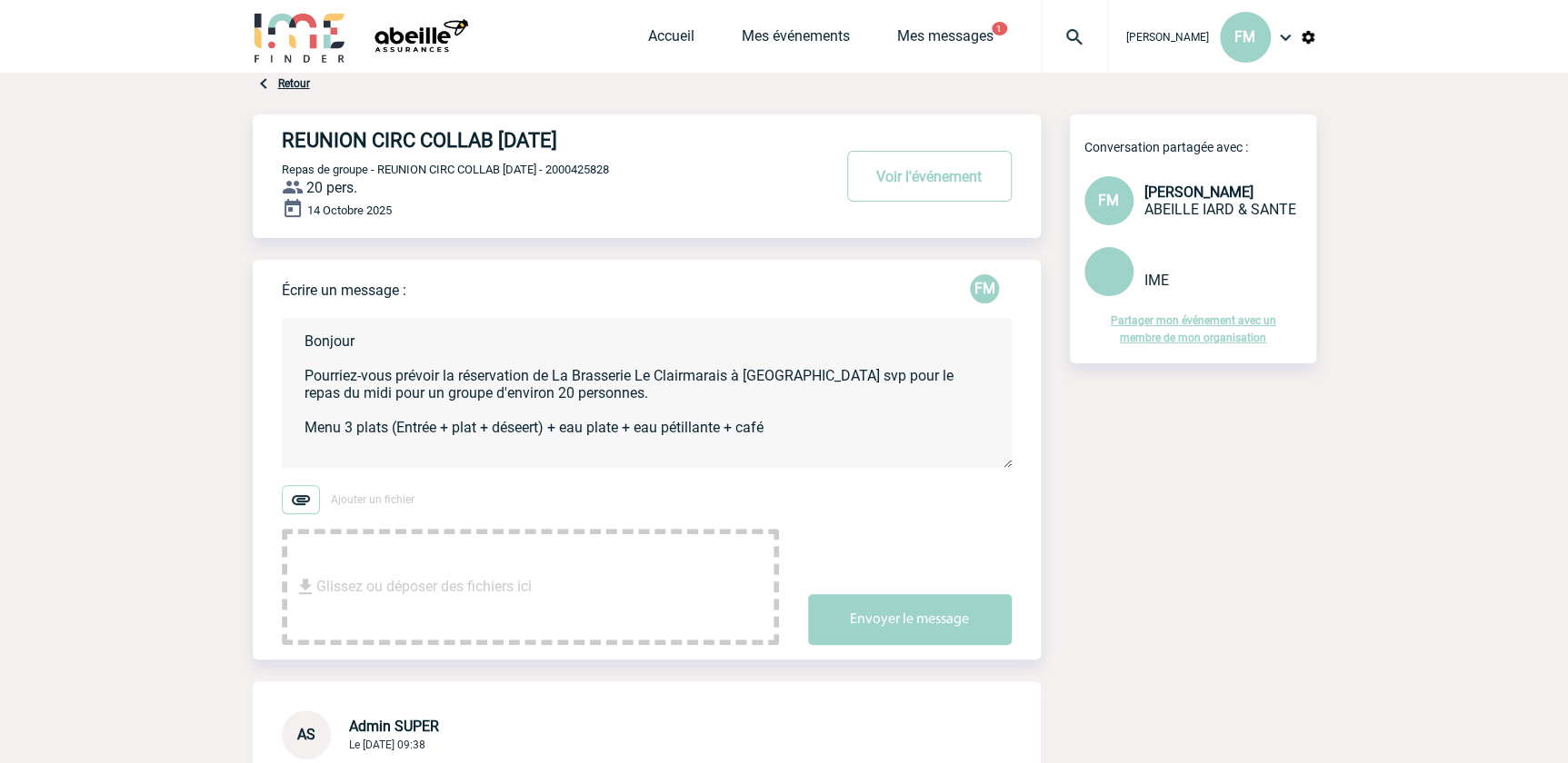
click at [520, 432] on textarea "Bonjour Pourriez-vous prévoir la réservation de La Brasserie Le Clairmarais à R…" at bounding box center [647, 392] width 730 height 150
click at [508, 426] on textarea "Bonjour Pourriez-vous prévoir la réservation de La Brasserie Le Clairmarais à R…" at bounding box center [647, 392] width 730 height 150
click at [798, 424] on textarea "Bonjour Pourriez-vous prévoir la réservation de La Brasserie Le Clairmarais à R…" at bounding box center [647, 392] width 730 height 150
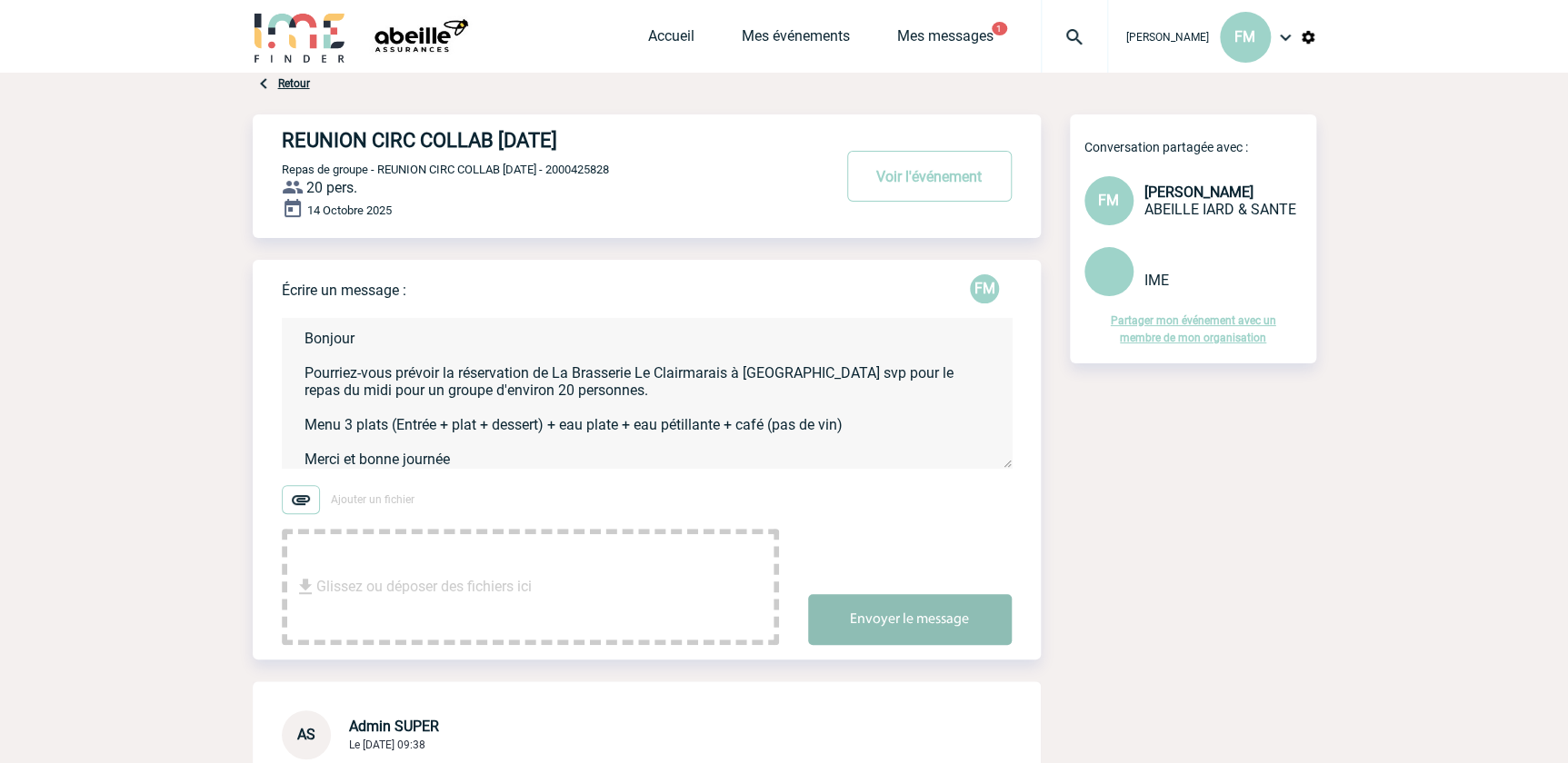
type textarea "Bonjour Pourriez-vous prévoir la réservation de La Brasserie Le Clairmarais à R…"
click at [906, 612] on button "Envoyer le message" at bounding box center [910, 620] width 203 height 51
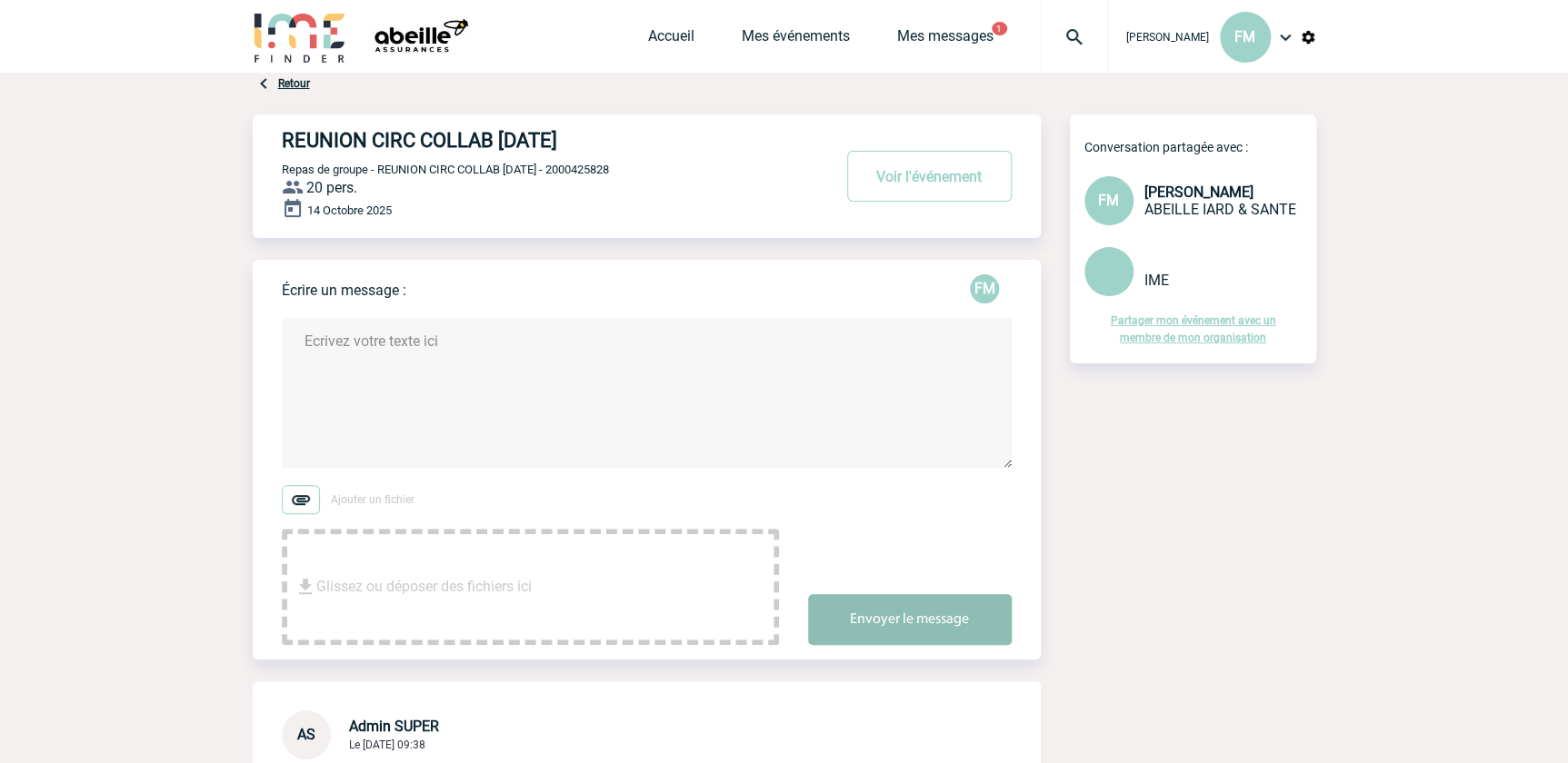
scroll to position [0, 0]
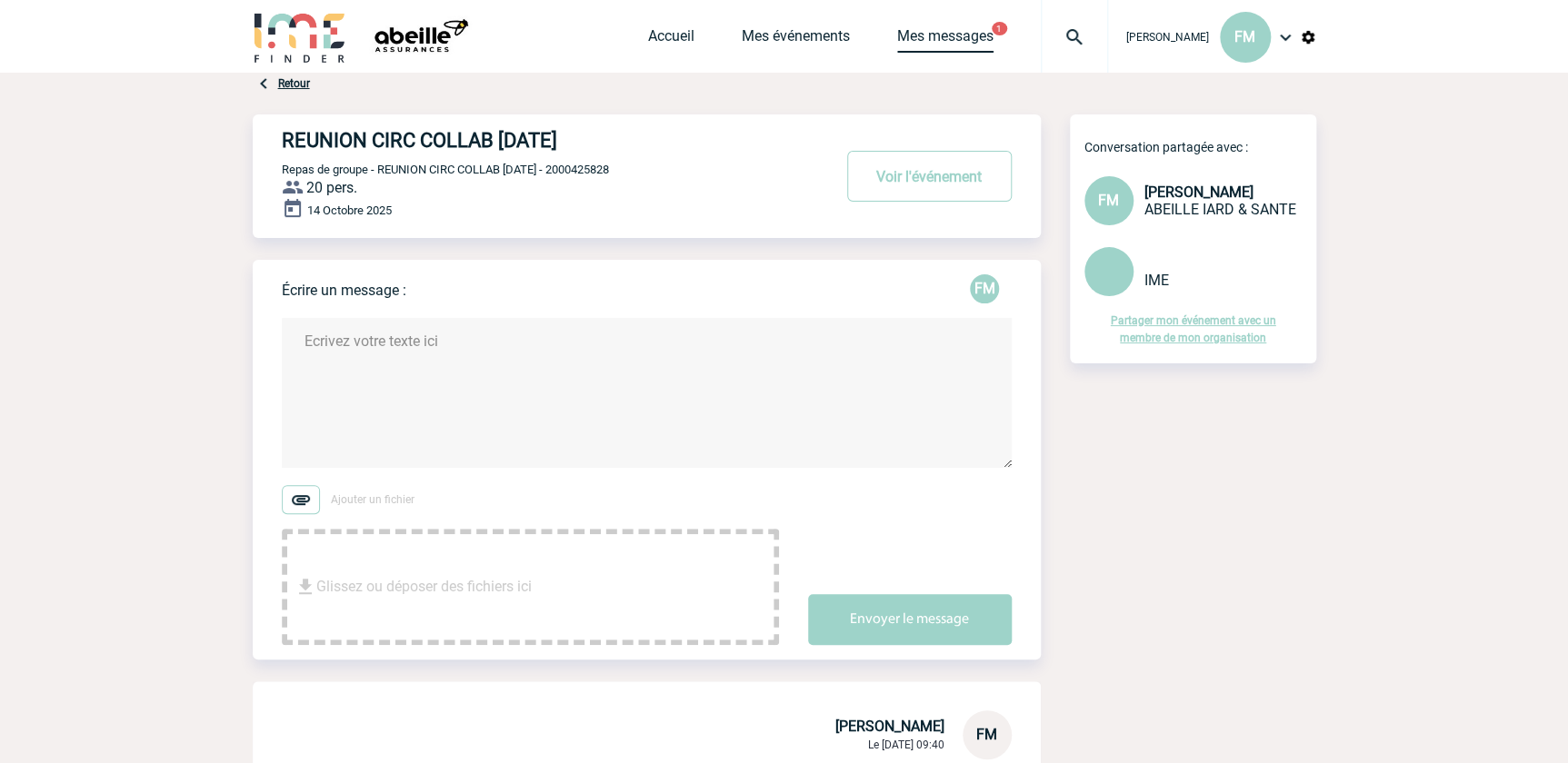
click at [937, 28] on link "Mes messages" at bounding box center [945, 40] width 96 height 25
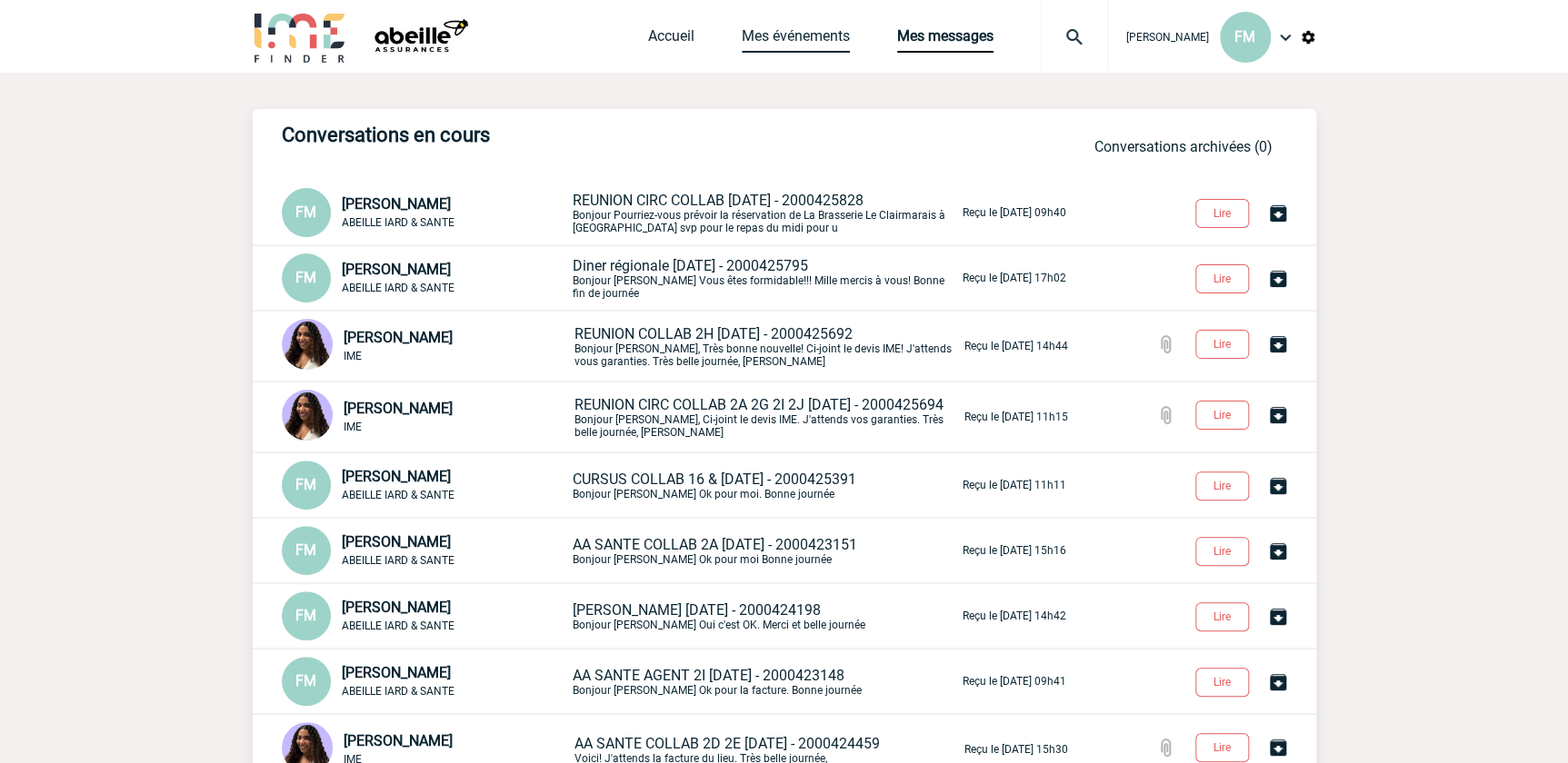
click at [819, 35] on link "Mes événements" at bounding box center [795, 40] width 108 height 25
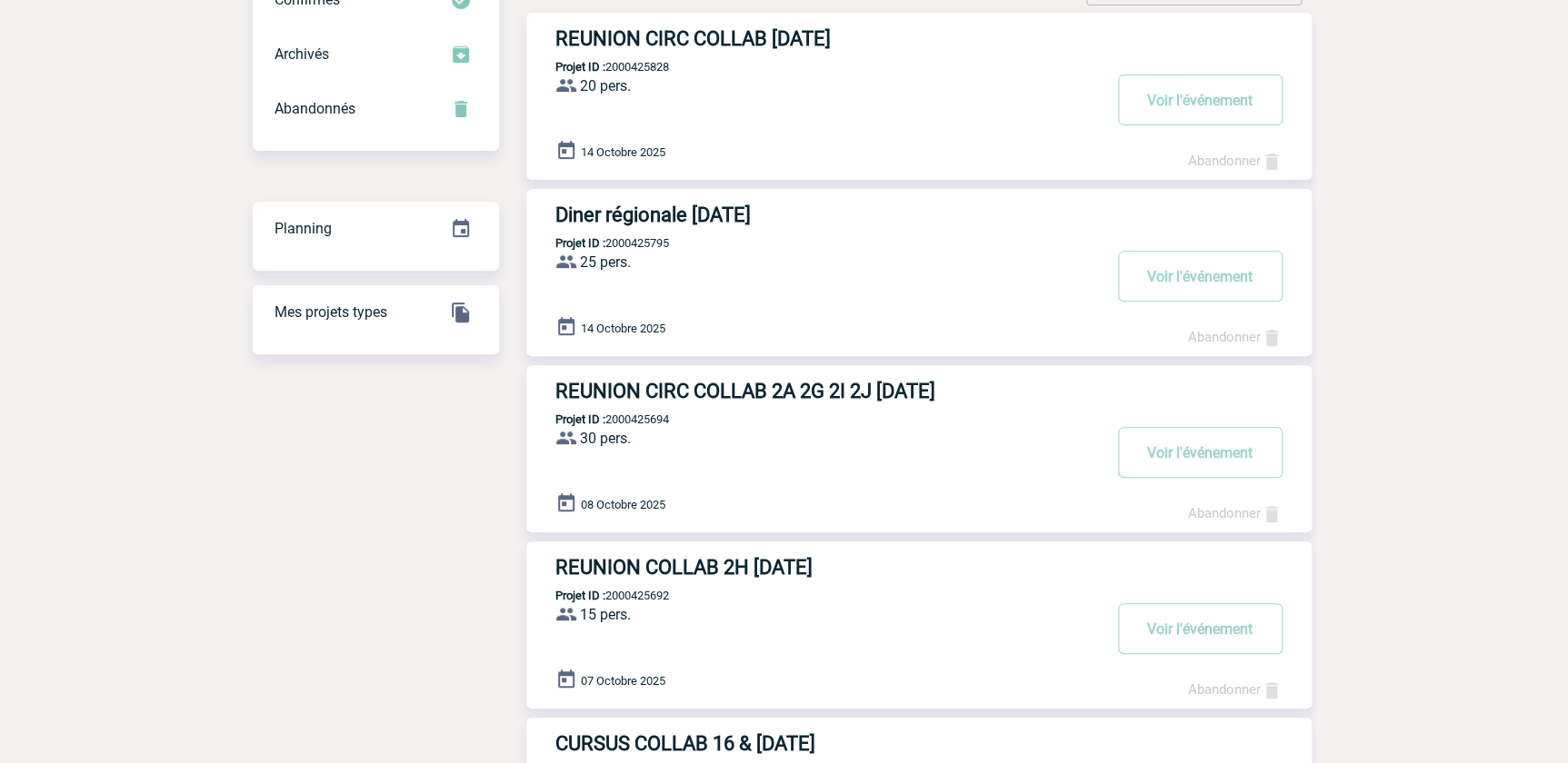
scroll to position [330, 0]
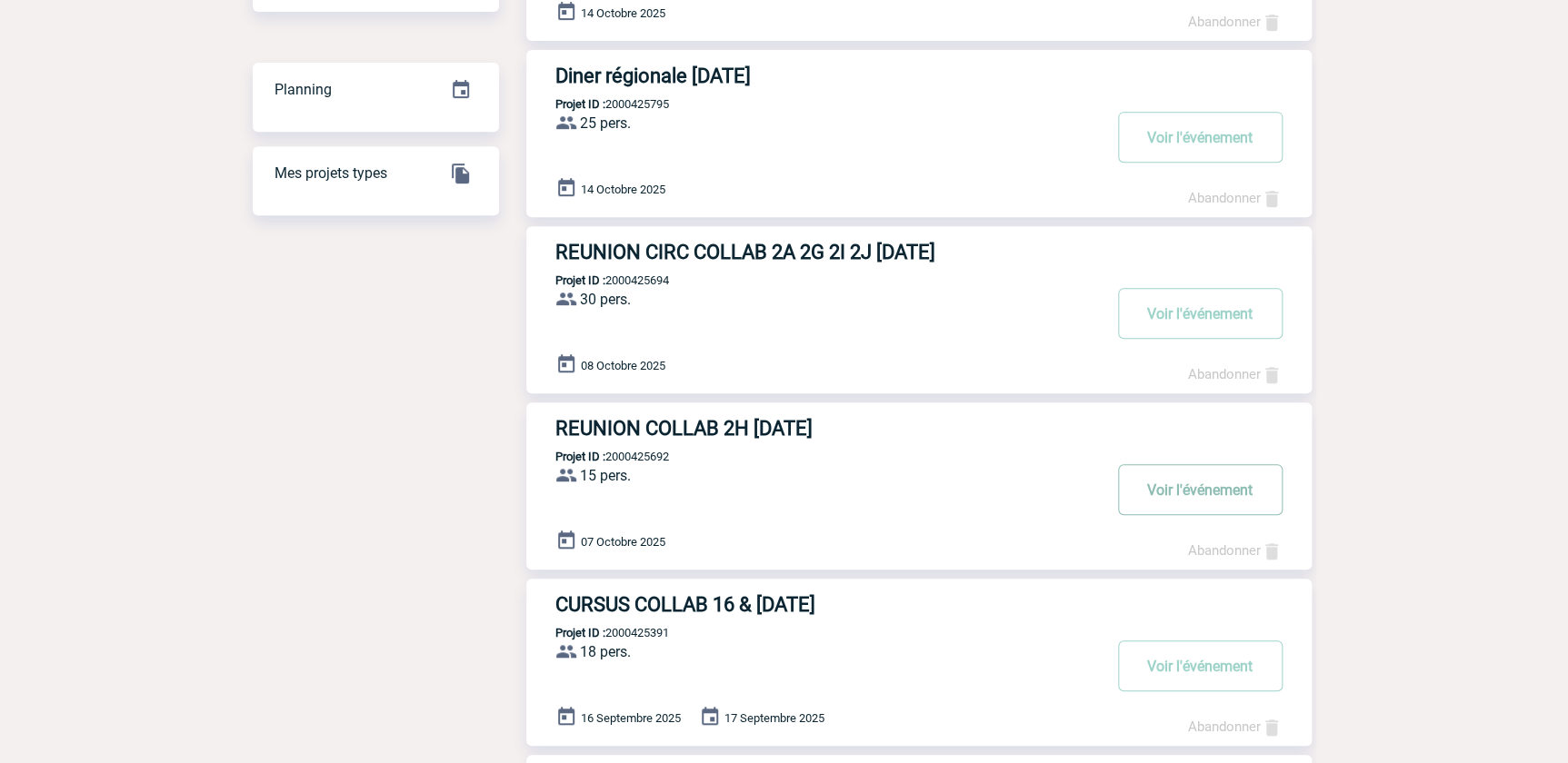
click at [1160, 482] on button "Voir l'événement" at bounding box center [1200, 490] width 165 height 51
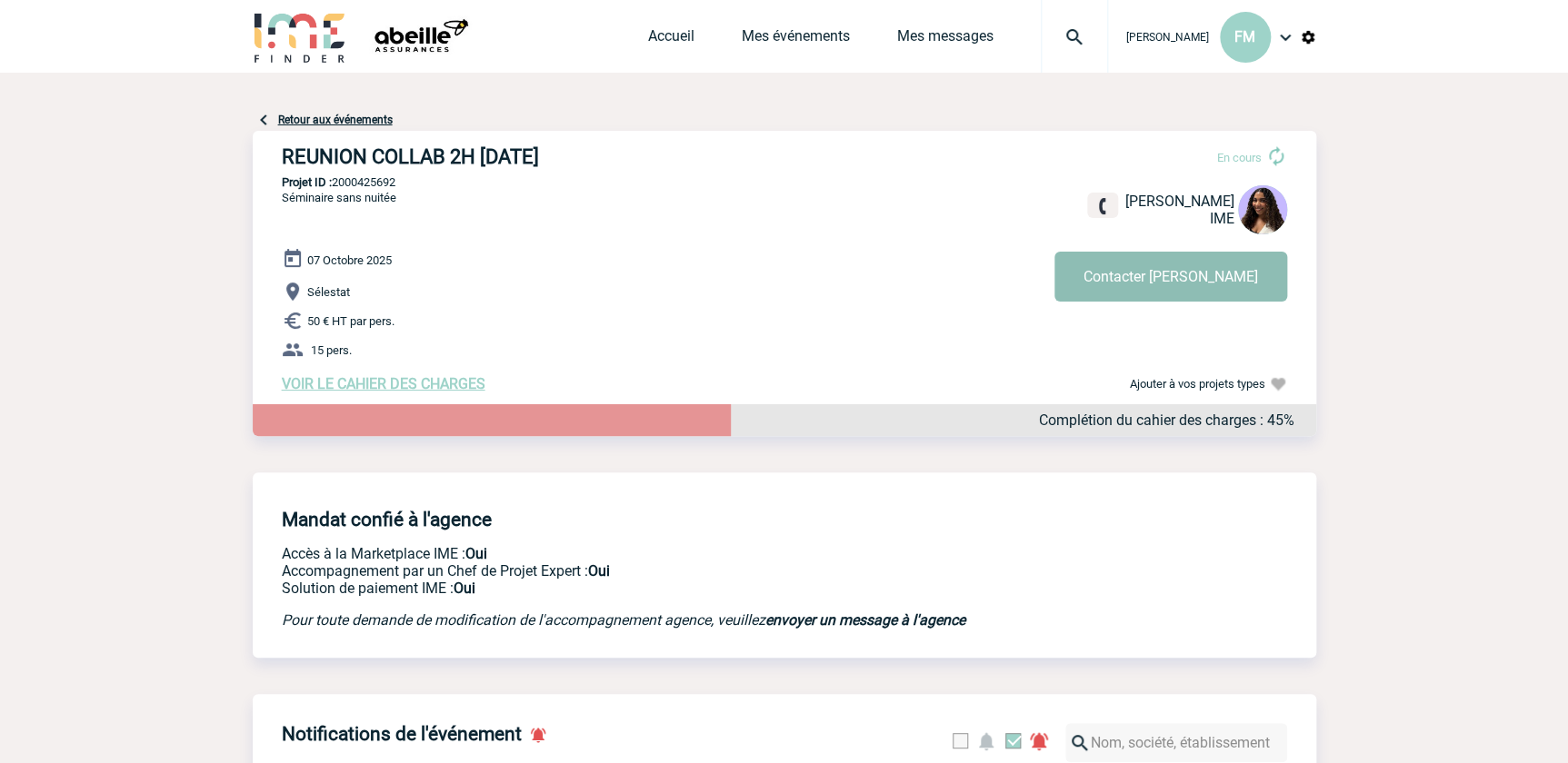
click at [1172, 269] on button "Contacter [PERSON_NAME]" at bounding box center [1170, 277] width 232 height 50
click at [790, 33] on link "Mes événements" at bounding box center [795, 40] width 108 height 25
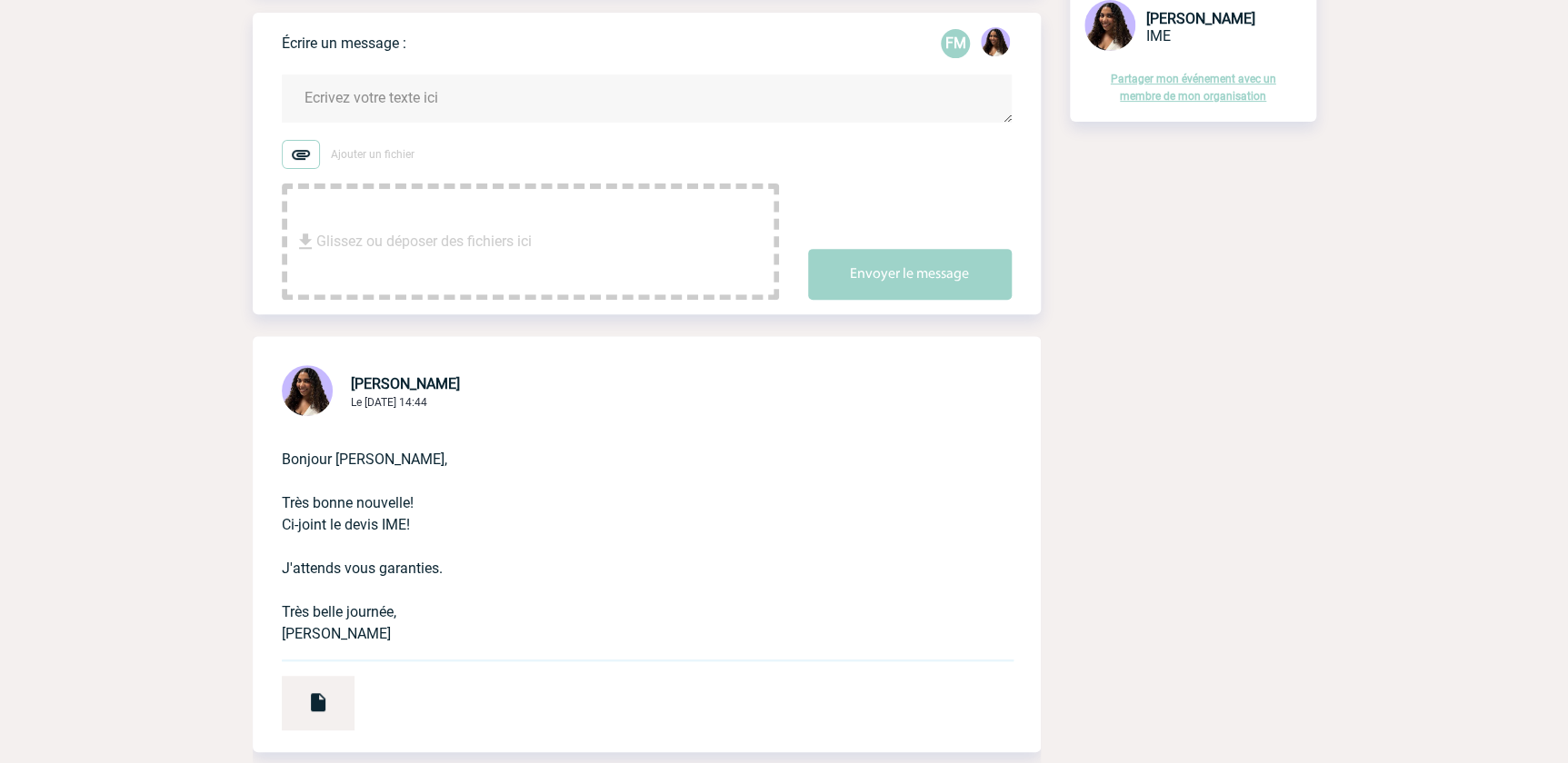
scroll to position [578, 0]
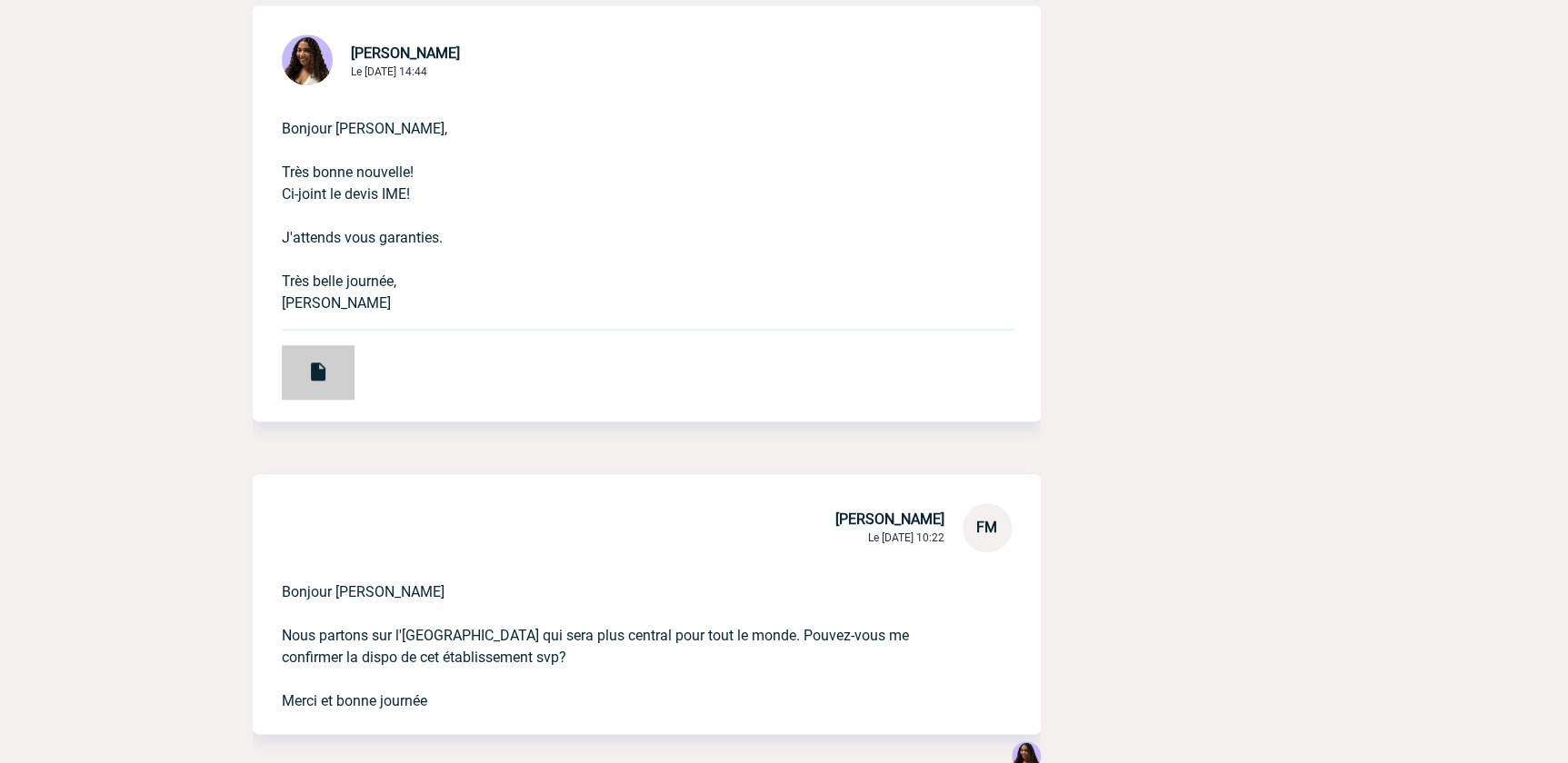
click at [320, 356] on div at bounding box center [317, 373] width 72 height 55
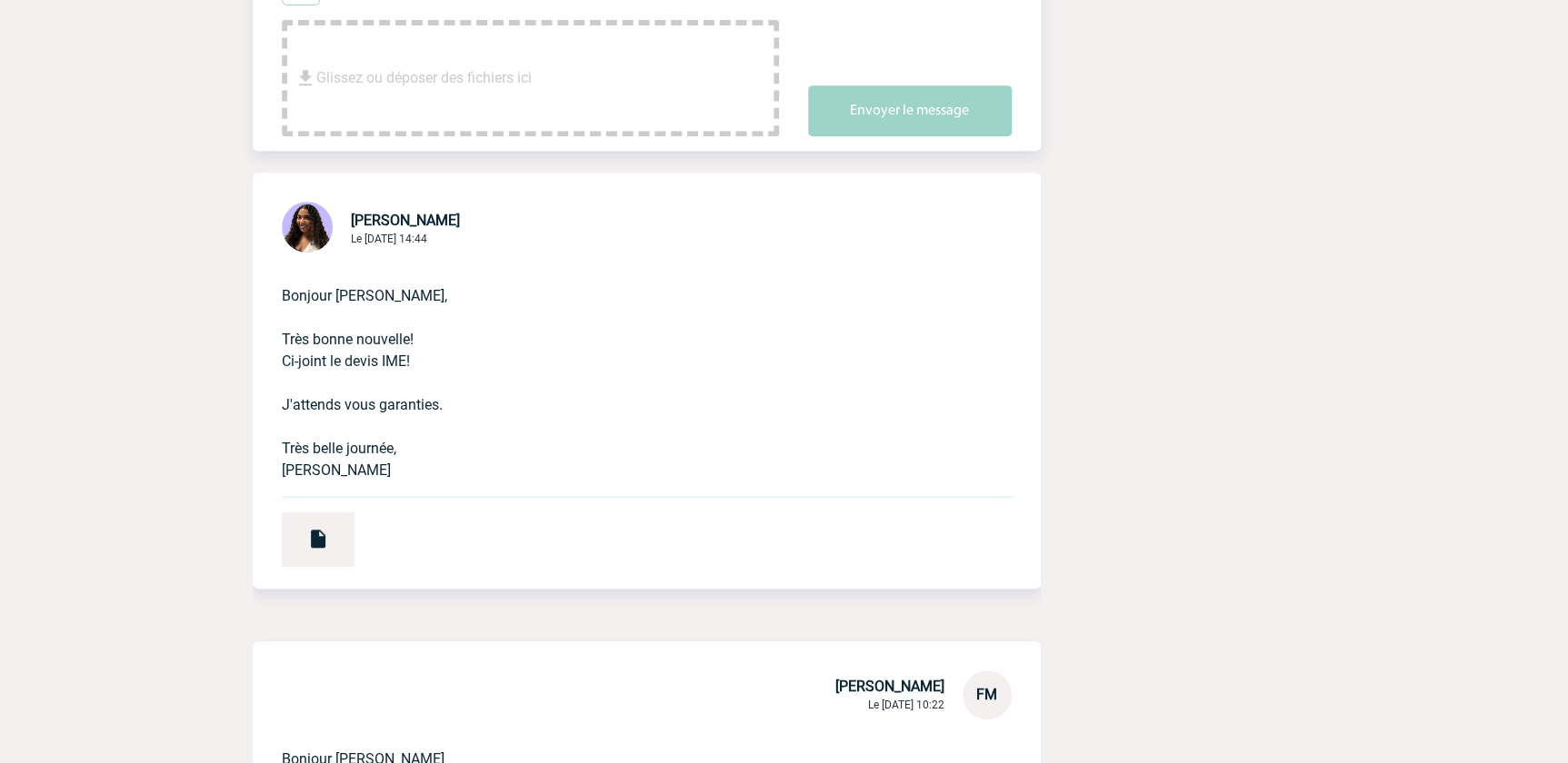
scroll to position [413, 0]
click at [332, 527] on div at bounding box center [317, 538] width 72 height 55
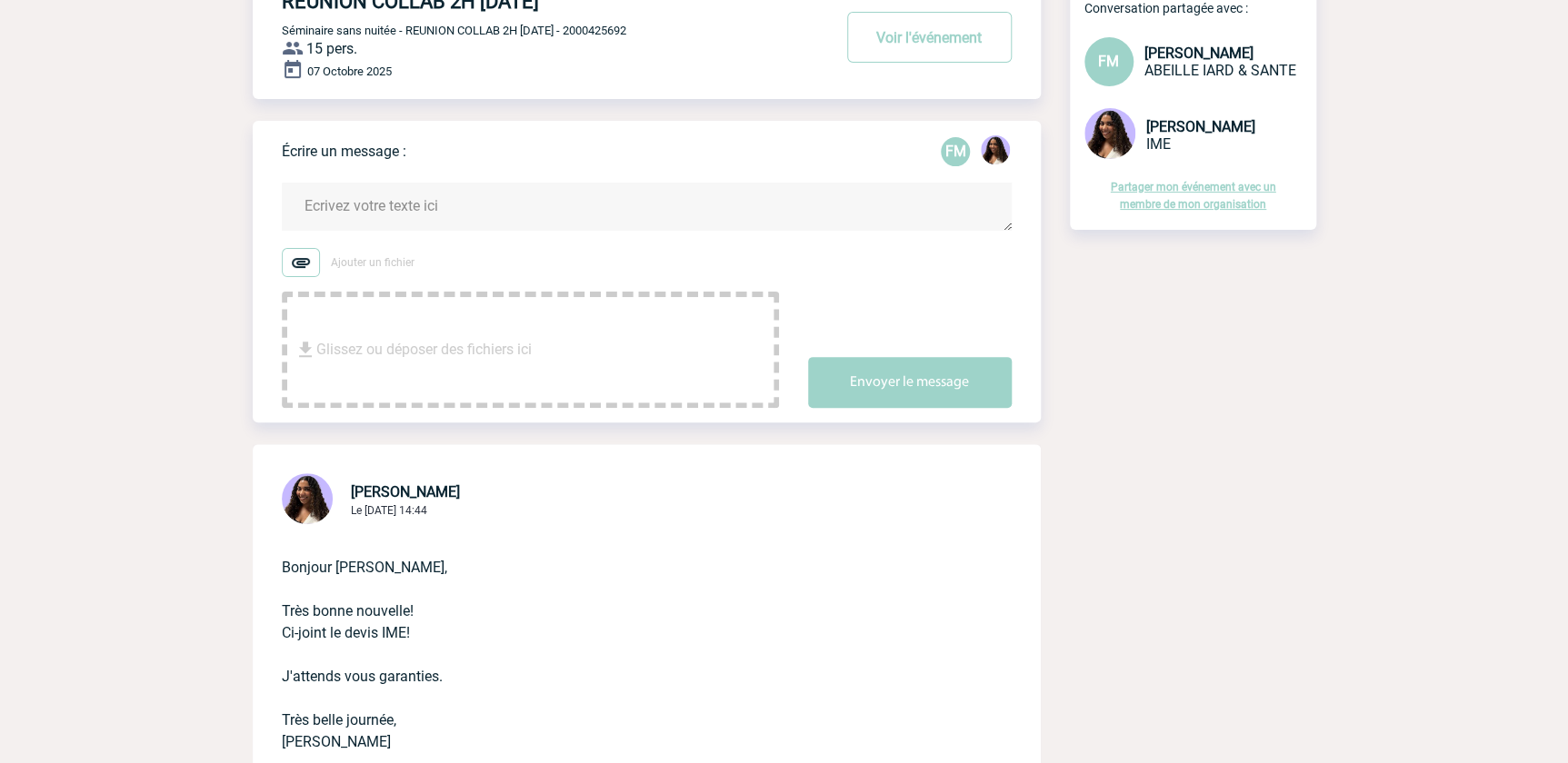
scroll to position [0, 0]
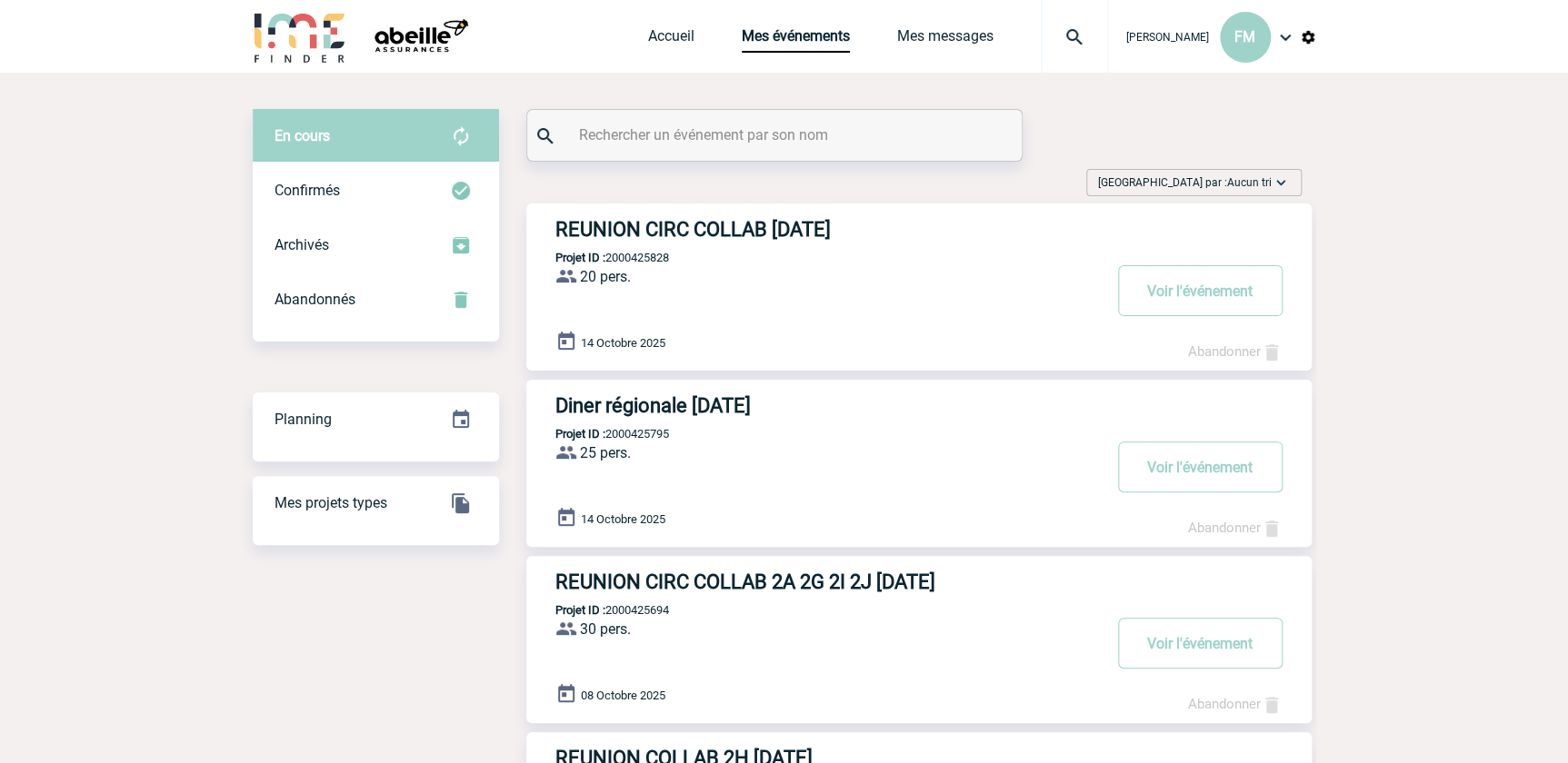
click at [780, 229] on h3 "REUNION CIRC COLLAB [DATE]" at bounding box center [828, 230] width 546 height 23
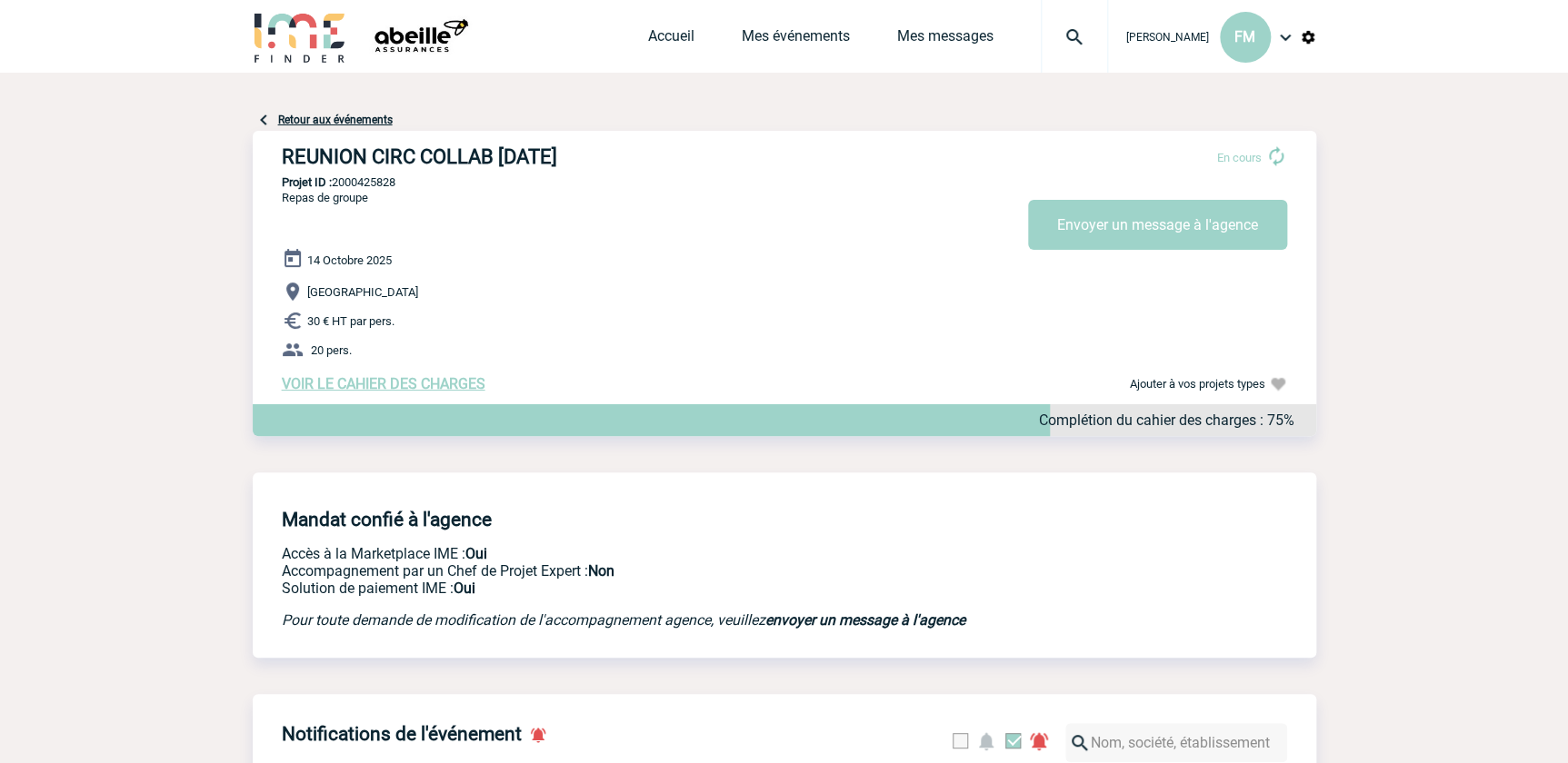
click at [455, 157] on h3 "REUNION CIRC COLLAB [DATE]" at bounding box center [554, 157] width 546 height 23
click at [531, 159] on h3 "REUNION CIRC COLLAB 14/10/2025" at bounding box center [554, 157] width 546 height 23
drag, startPoint x: 706, startPoint y: 358, endPoint x: 484, endPoint y: 361, distance: 222.0
click at [705, 358] on p "20 pers." at bounding box center [798, 349] width 1034 height 22
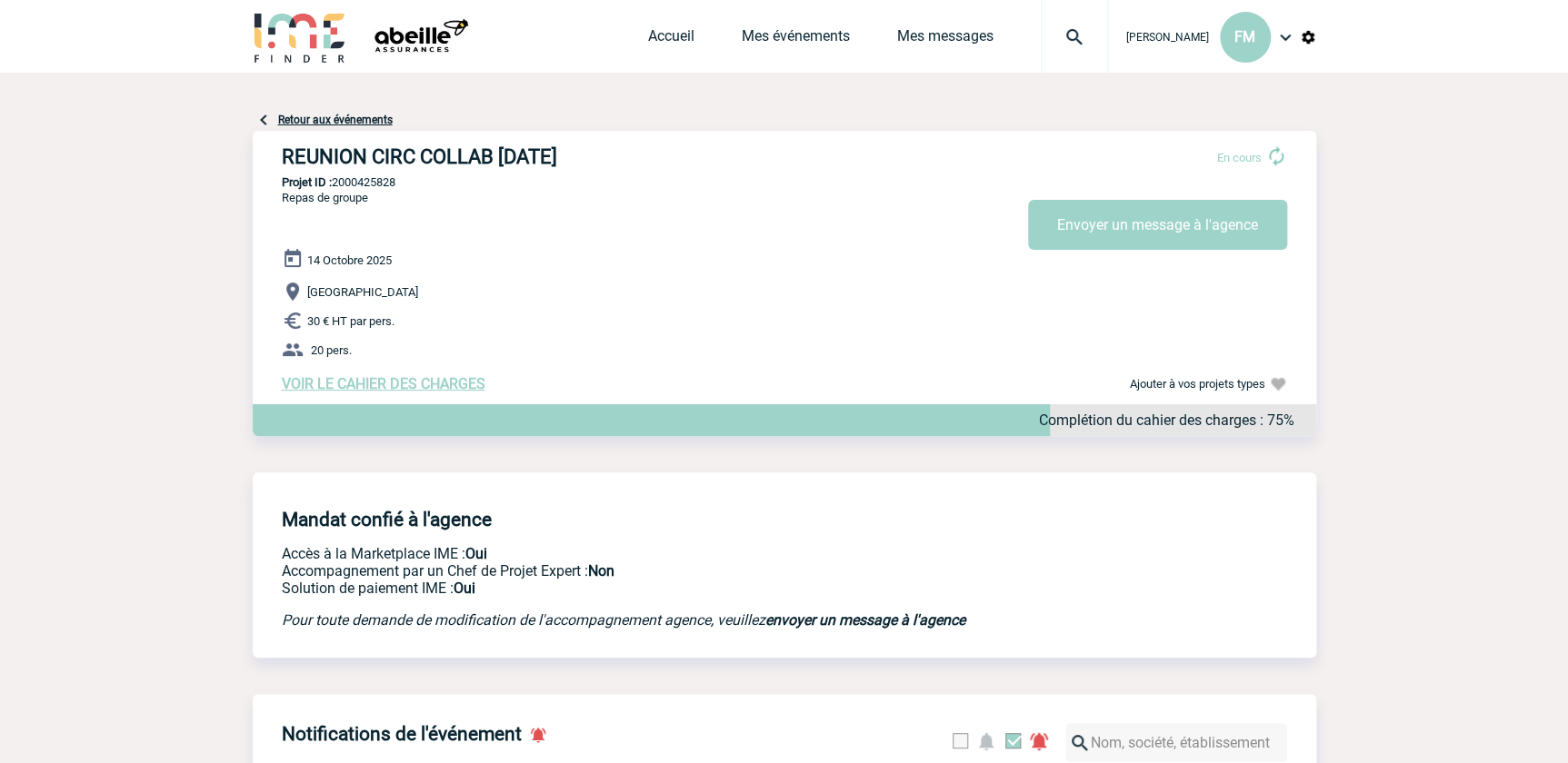
click at [378, 389] on span "VOIR LE CAHIER DES CHARGES" at bounding box center [383, 384] width 203 height 17
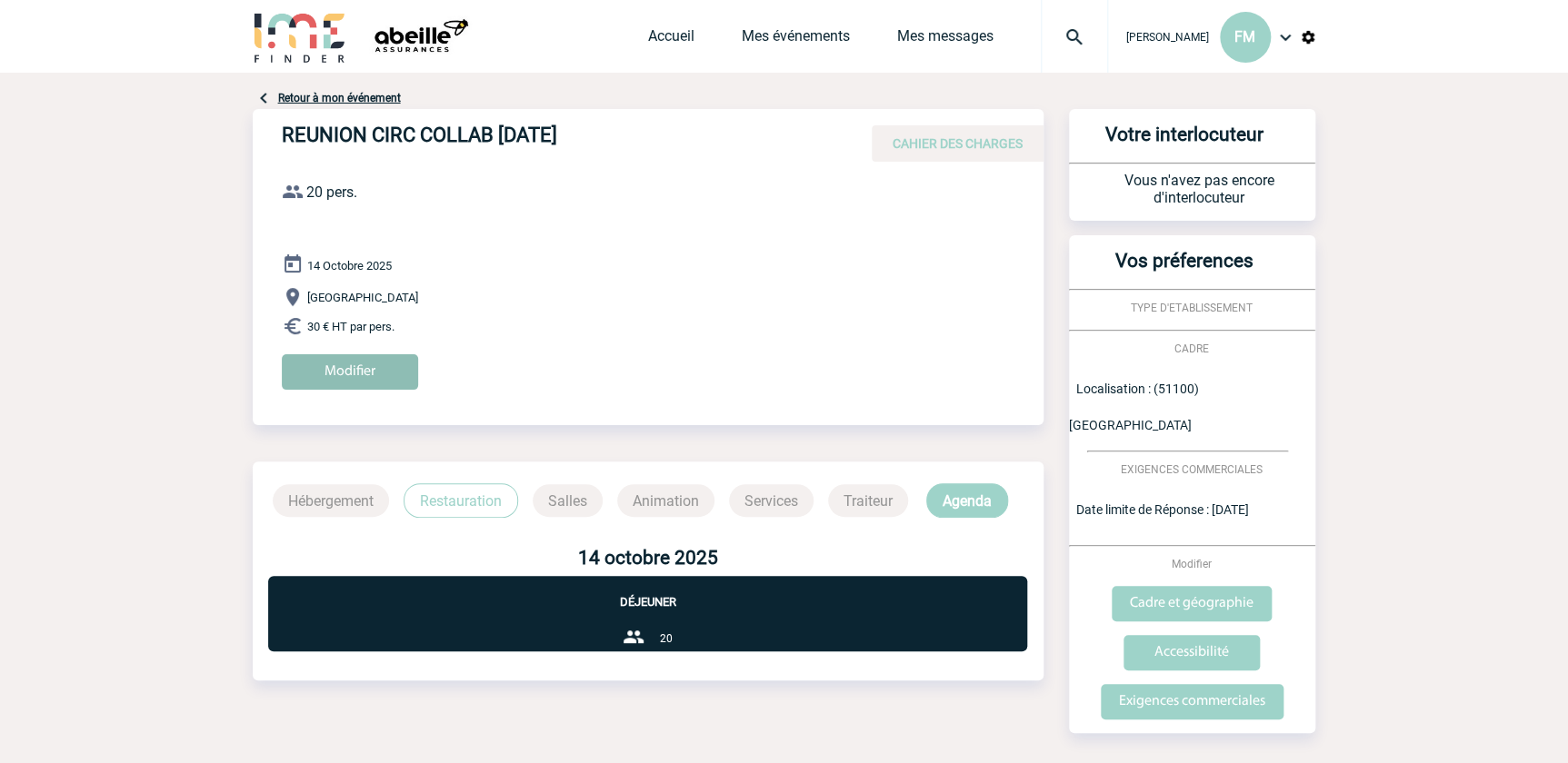
click at [338, 363] on input "Modifier" at bounding box center [349, 373] width 136 height 36
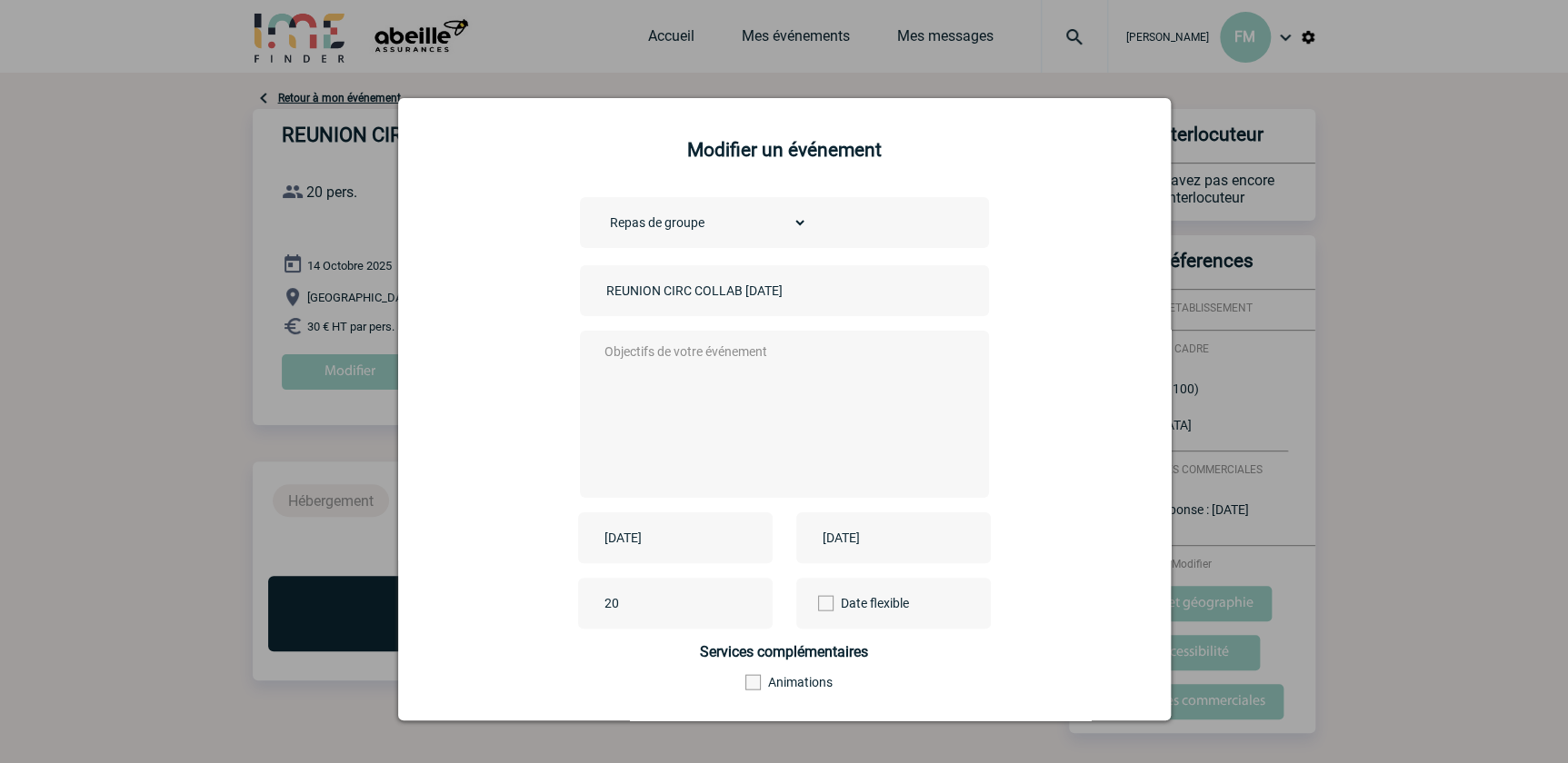
drag, startPoint x: 736, startPoint y: 290, endPoint x: 771, endPoint y: 260, distance: 46.1
click at [736, 289] on input "REUNION CIRC COLLAB 14/10/2025" at bounding box center [728, 291] width 254 height 24
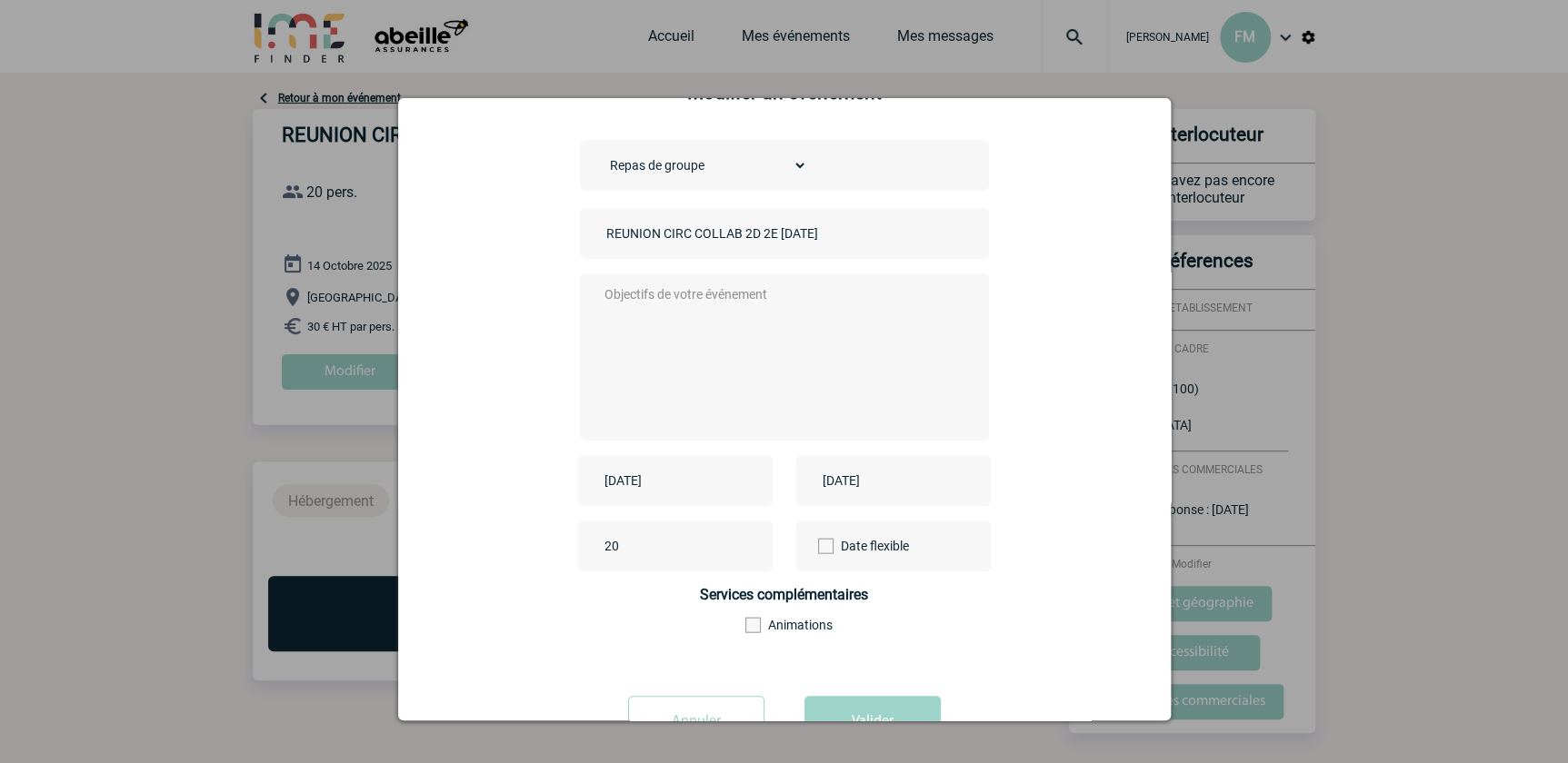
scroll to position [126, 0]
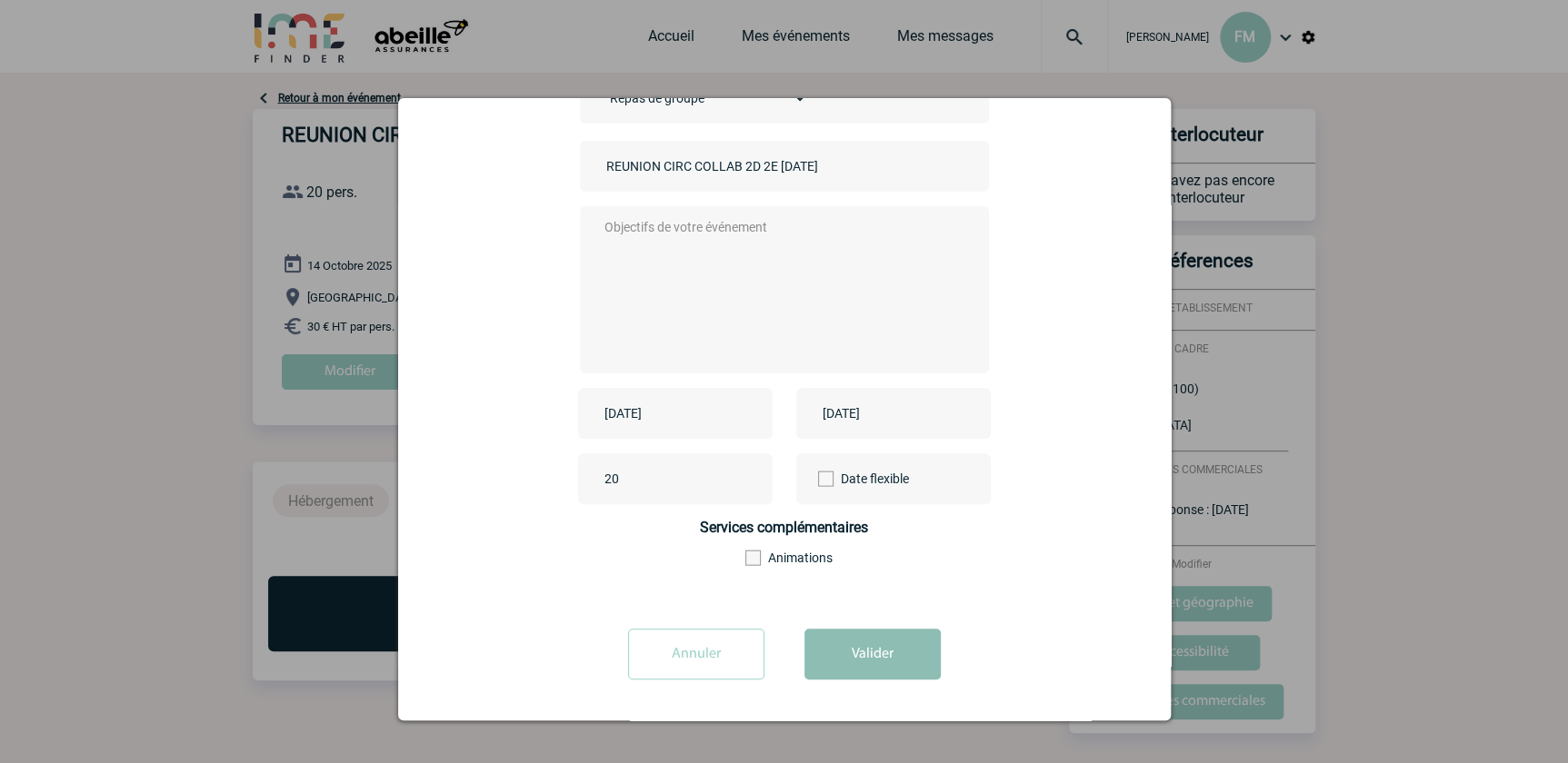
type input "REUNION CIRC COLLAB 2D 2E [DATE]"
click at [879, 654] on button "Valider" at bounding box center [872, 654] width 136 height 51
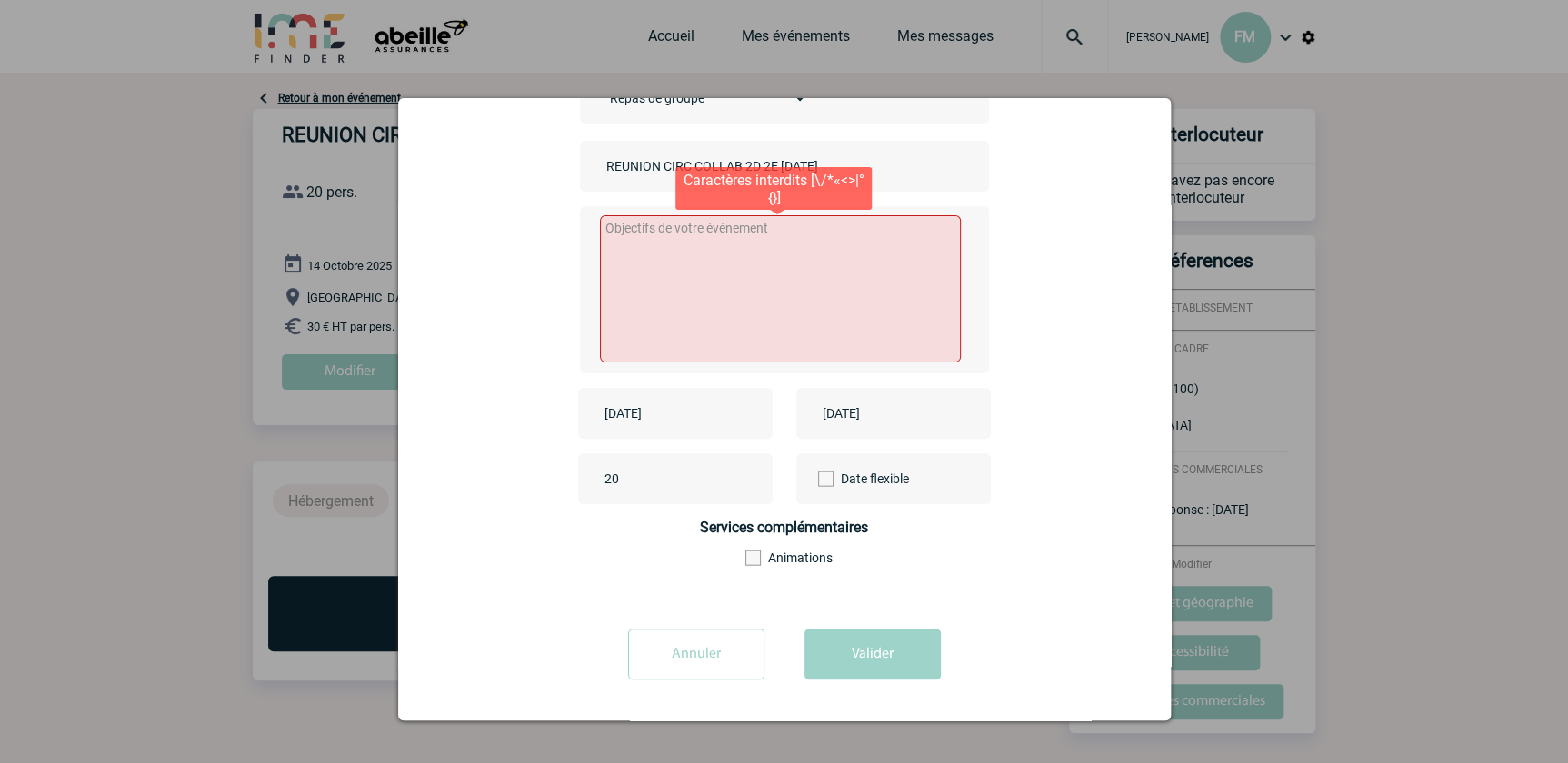
click at [659, 230] on textarea at bounding box center [780, 289] width 360 height 147
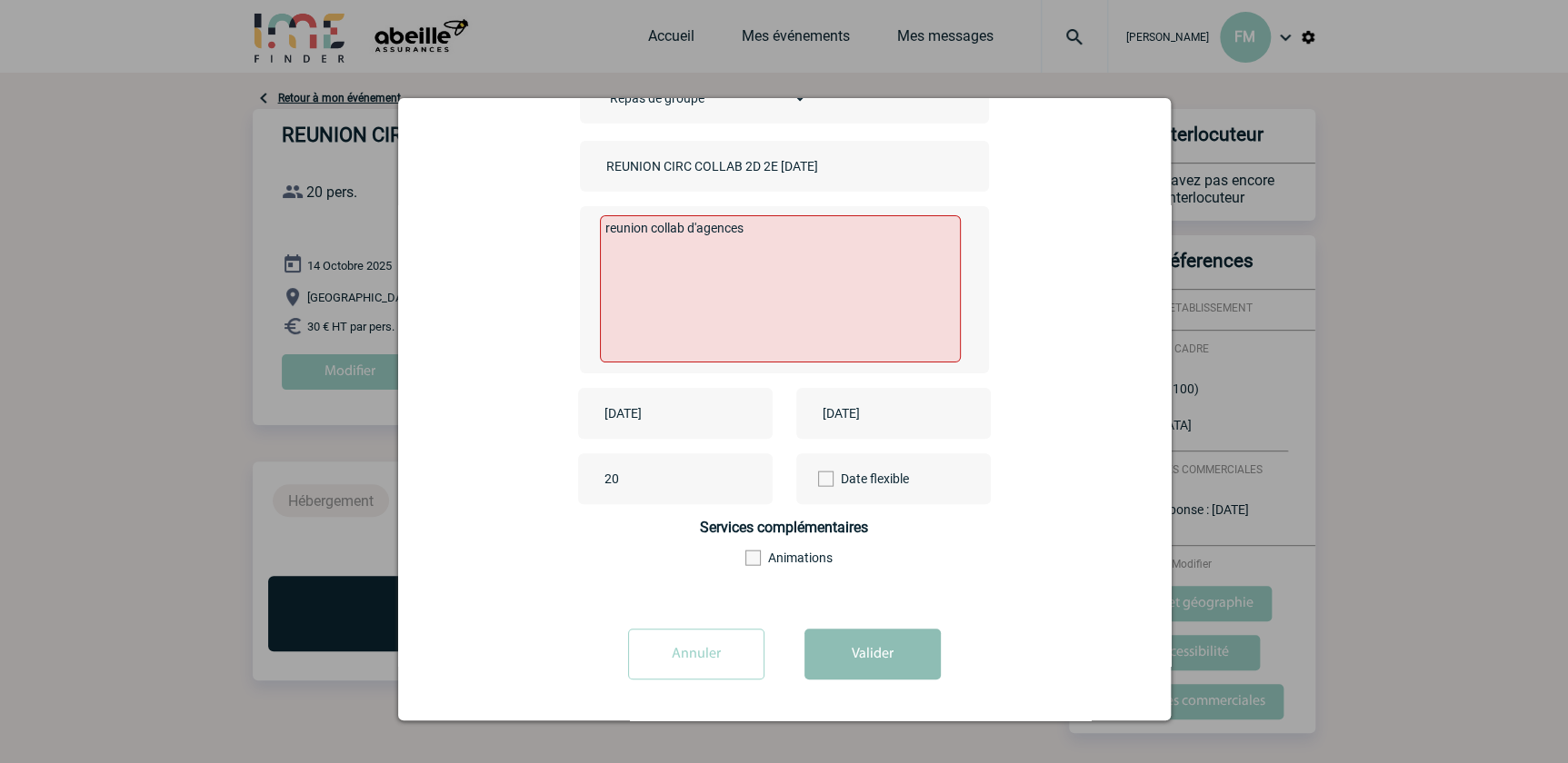
type textarea "reunion collab d'agences"
click at [856, 656] on button "Valider" at bounding box center [872, 654] width 136 height 51
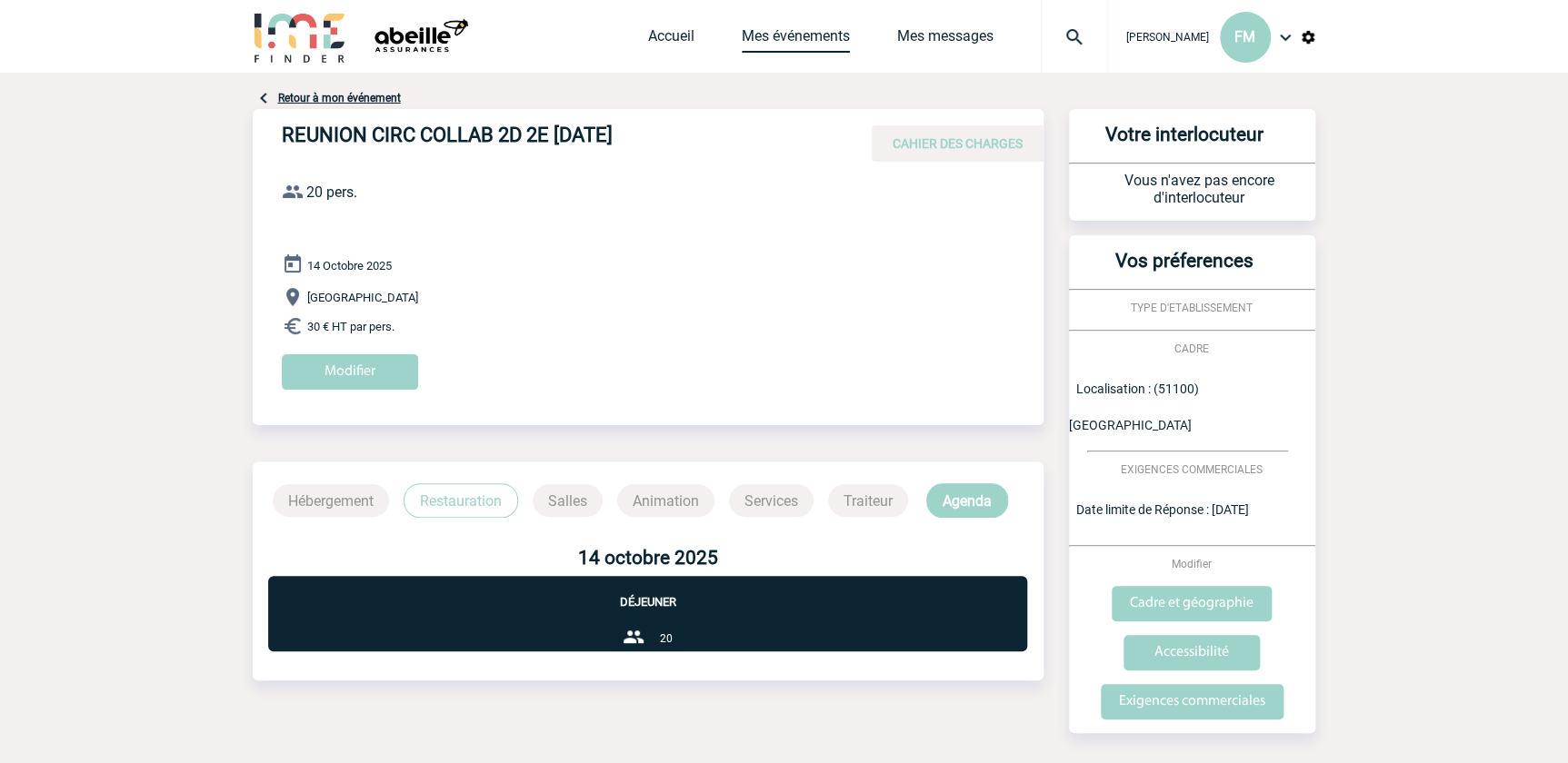
click at [773, 31] on link "Mes événements" at bounding box center [795, 40] width 108 height 25
